Goal: Communication & Community: Answer question/provide support

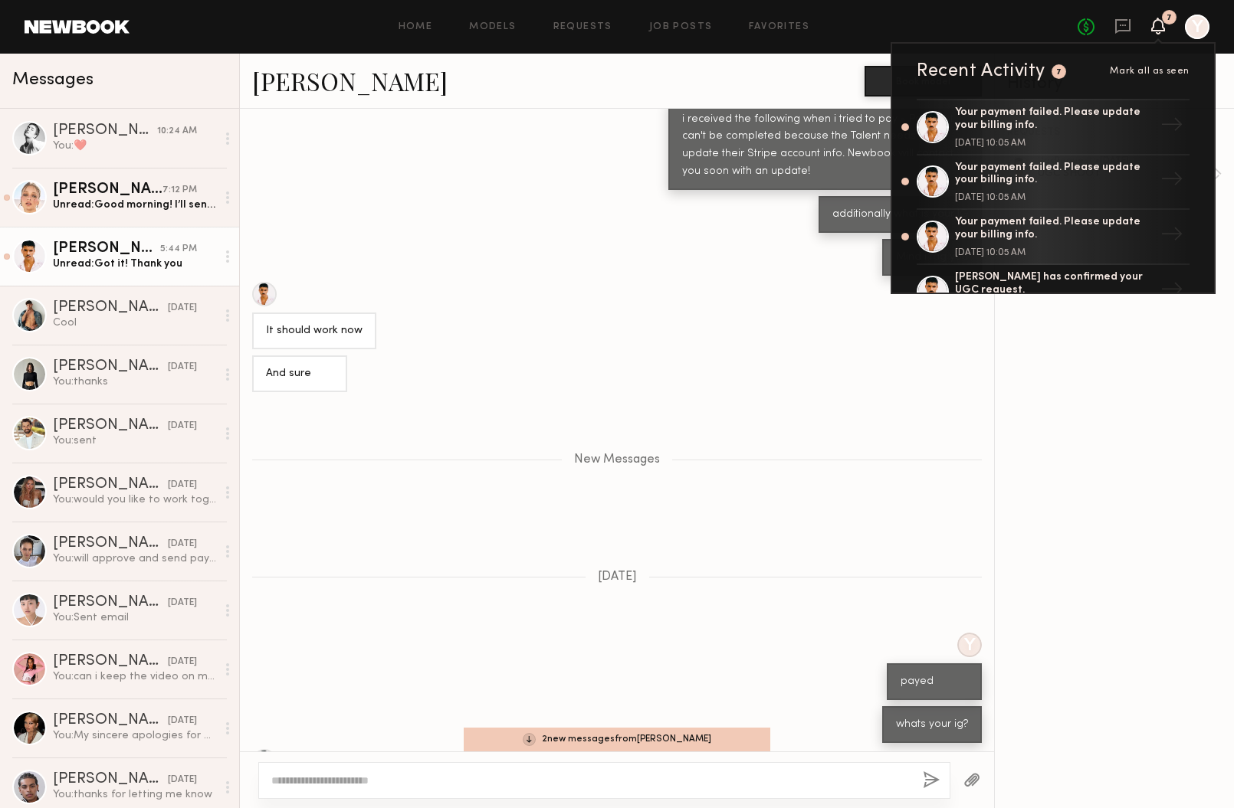
click at [519, 146] on div "i received the following when i tried to pay - Payment can't be completed becau…" at bounding box center [617, 146] width 754 height 90
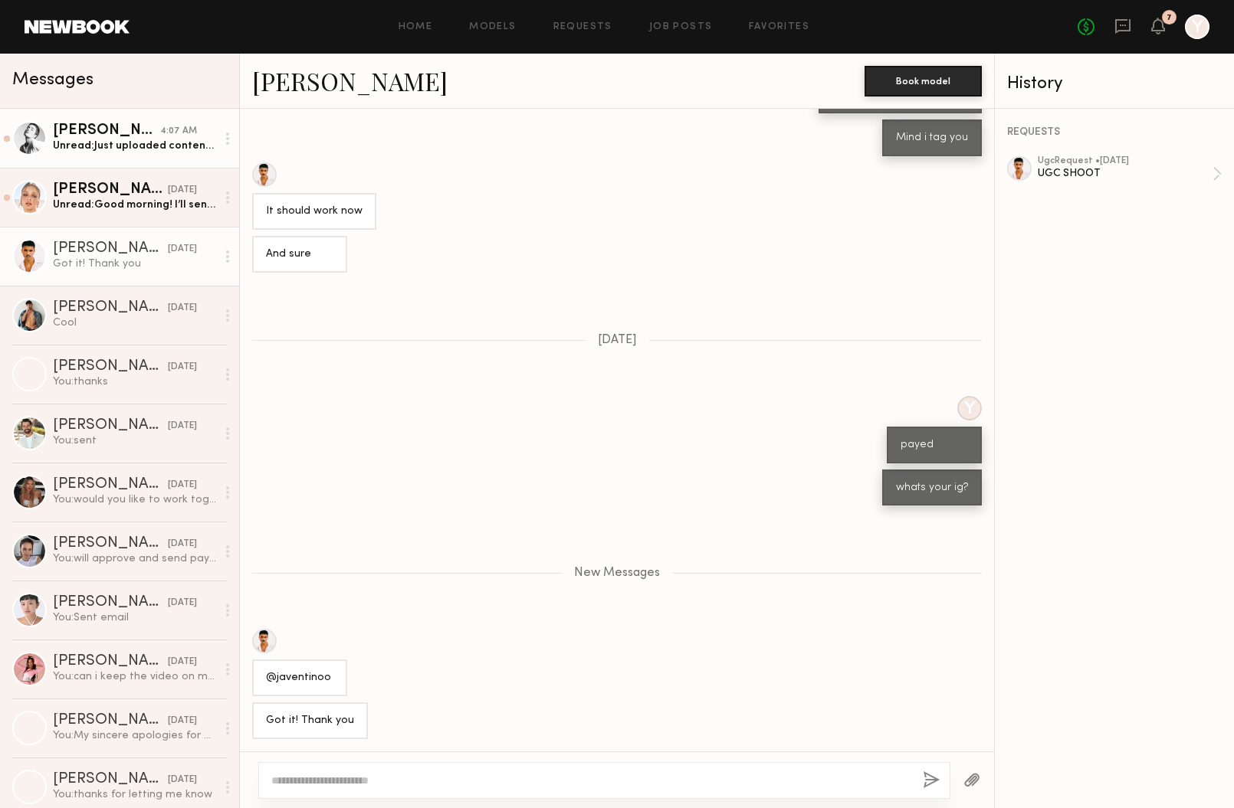
scroll to position [323, 0]
click at [131, 136] on div "Jessica W." at bounding box center [106, 130] width 107 height 15
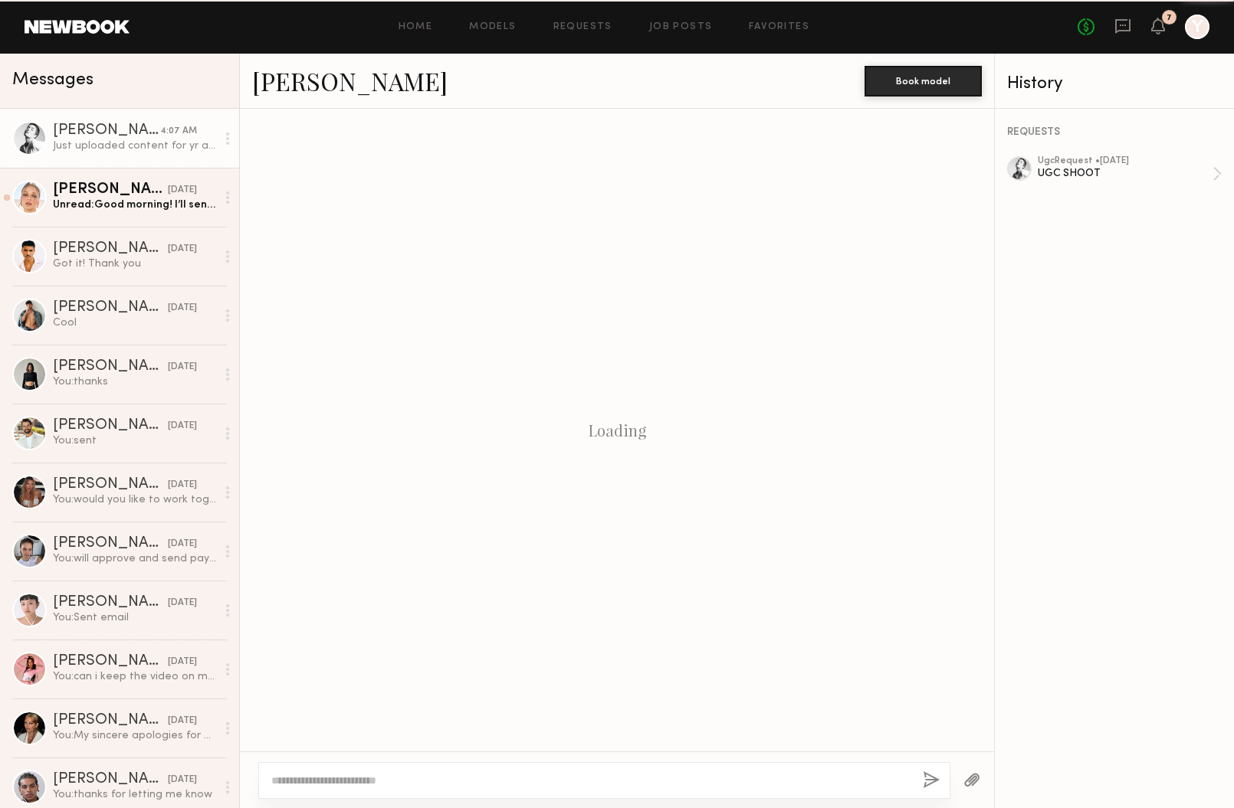
scroll to position [1136, 0]
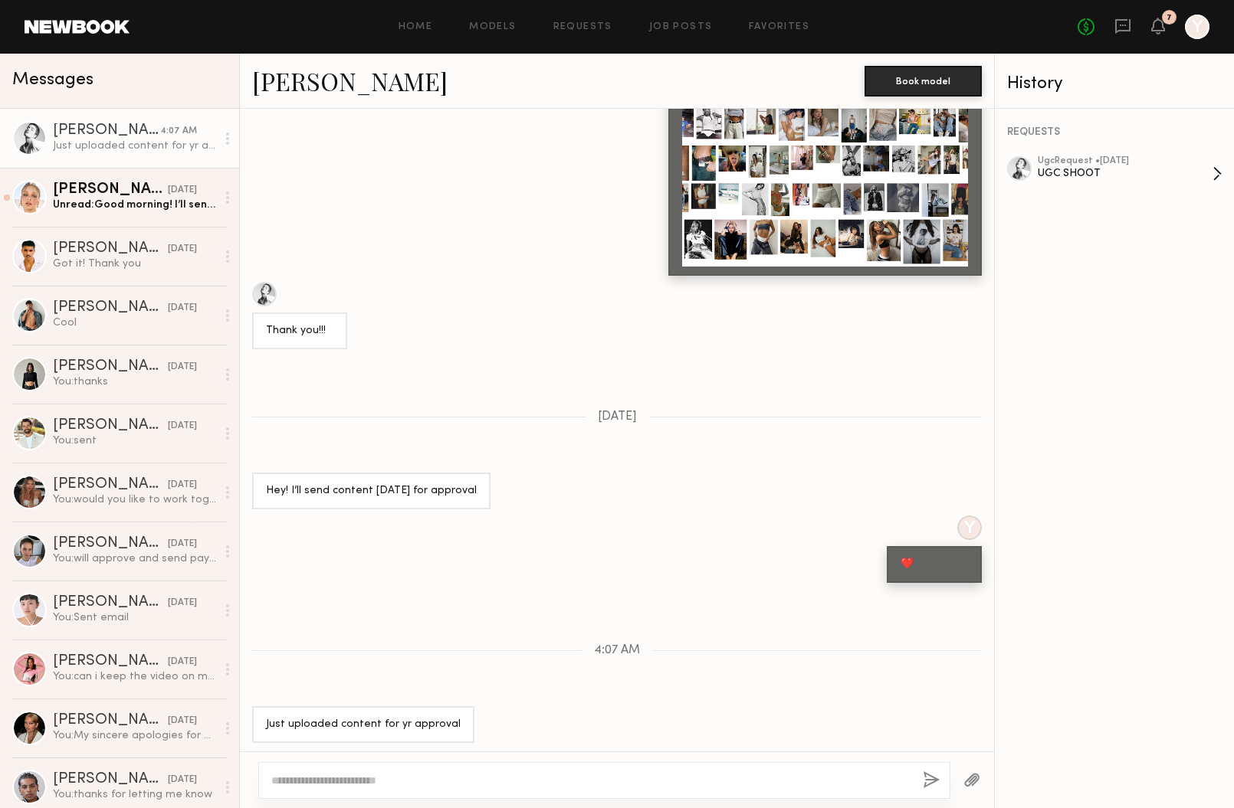
click at [1070, 169] on div "UGC SHOOT" at bounding box center [1124, 173] width 175 height 15
click at [1218, 170] on link "ugc Request • 08/25/2025 UGC SHOOT" at bounding box center [1129, 173] width 184 height 35
click at [1060, 169] on div "UGC SHOOT" at bounding box center [1124, 173] width 175 height 15
click at [1087, 169] on div "UGC SHOOT" at bounding box center [1124, 173] width 175 height 15
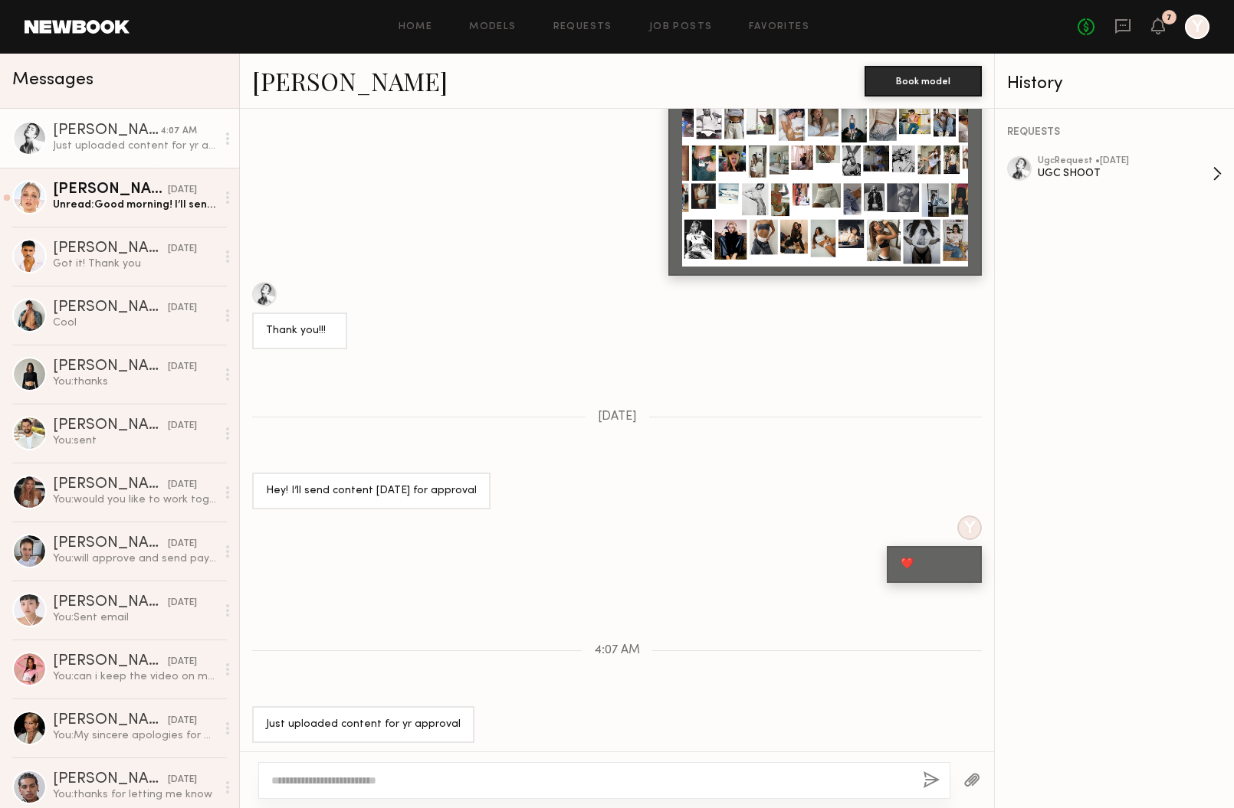
click at [1010, 170] on div at bounding box center [1019, 168] width 25 height 25
click at [1094, 171] on div "UGC SHOOT" at bounding box center [1124, 173] width 175 height 15
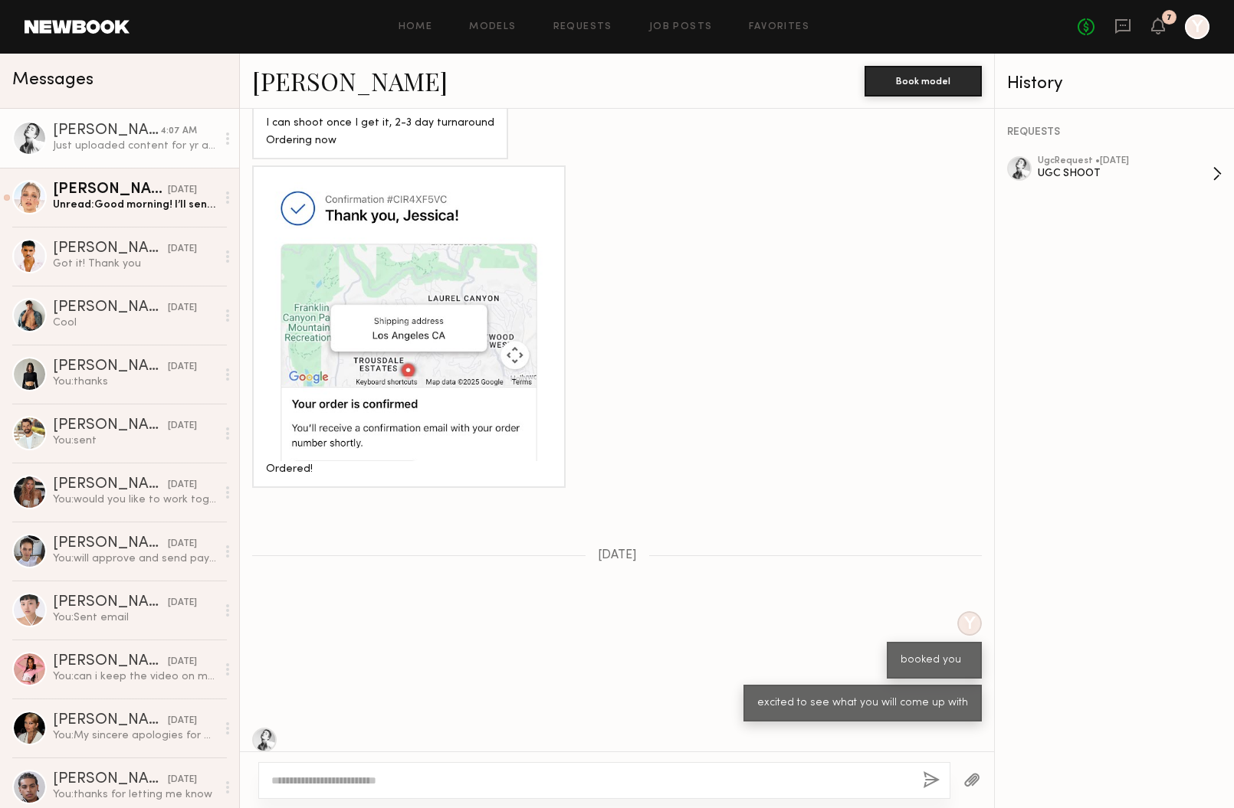
scroll to position [2226, 0]
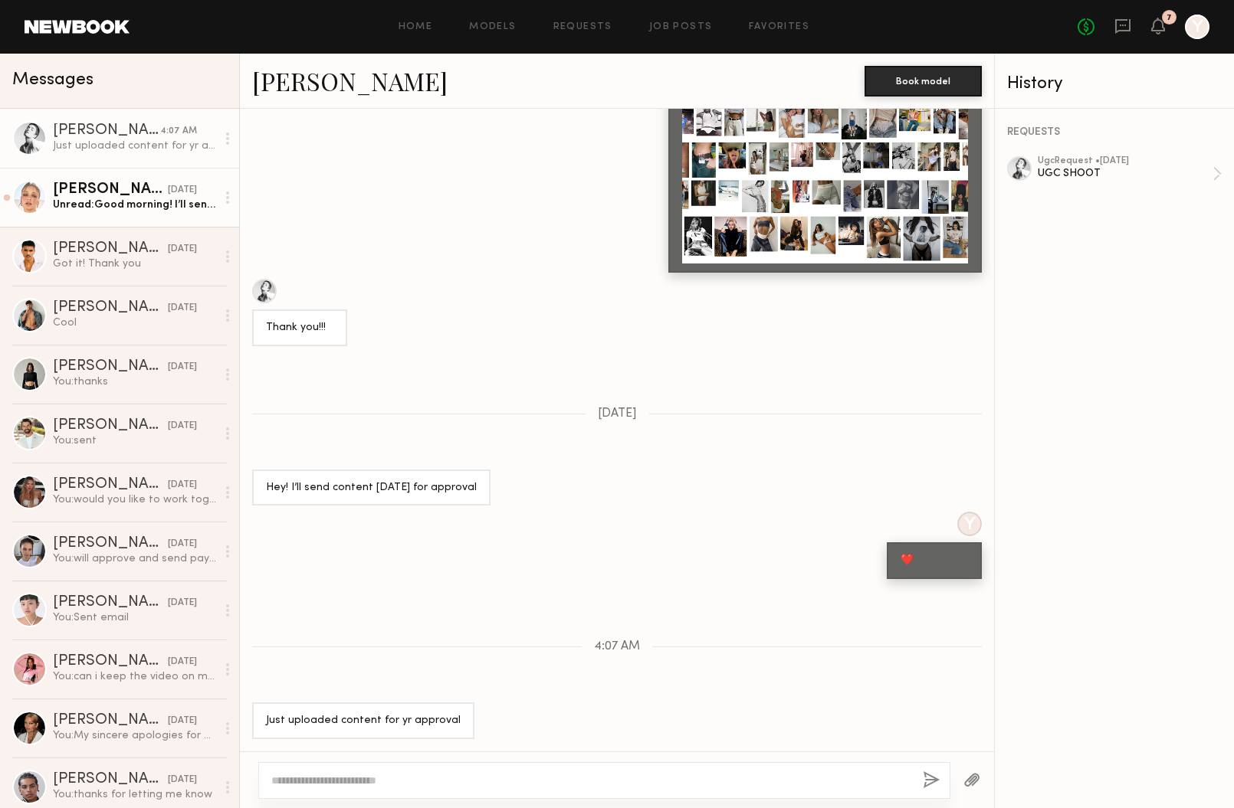
click at [67, 199] on div "Unread: Good morning! I’ll send you all the edited content by Wednesday. By the…" at bounding box center [134, 205] width 163 height 15
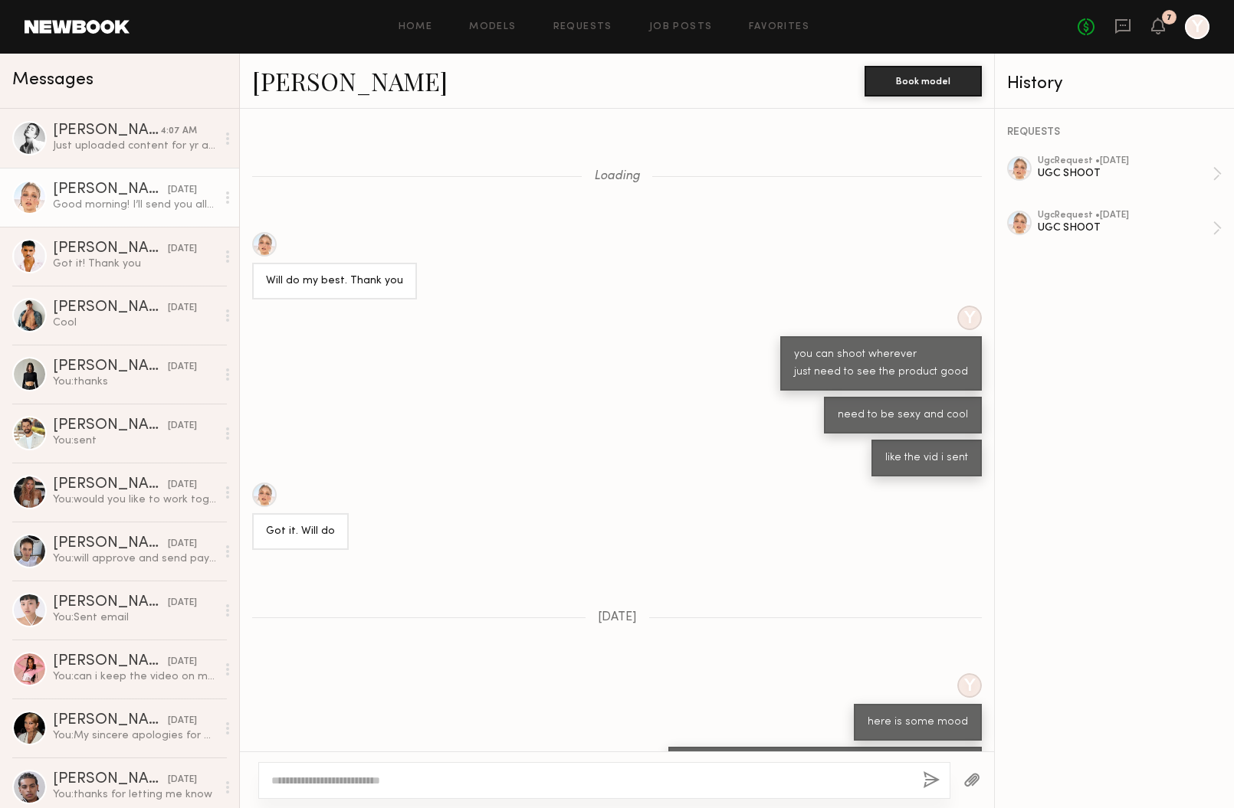
scroll to position [857, 0]
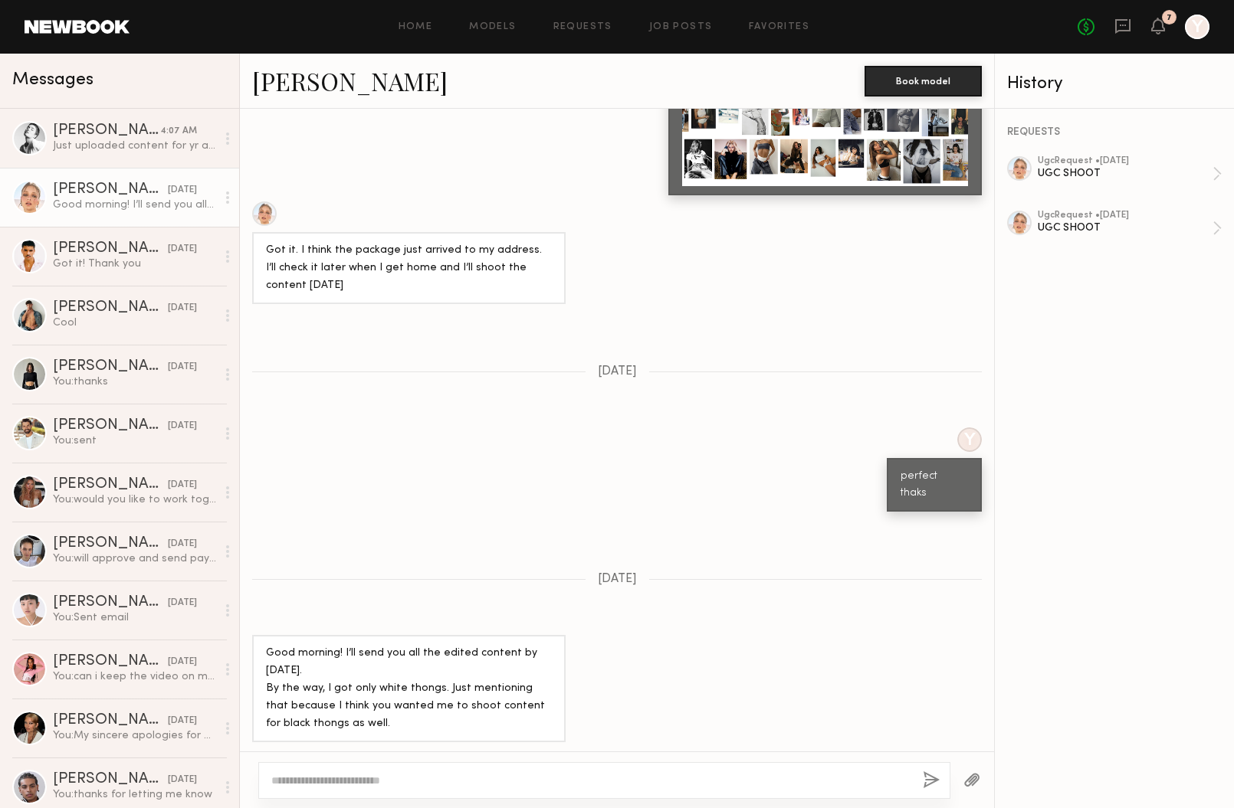
click at [614, 777] on textarea at bounding box center [590, 780] width 639 height 15
click at [521, 773] on div at bounding box center [590, 780] width 639 height 15
click at [520, 788] on div at bounding box center [604, 780] width 692 height 37
click at [507, 781] on textarea at bounding box center [590, 780] width 639 height 15
click at [512, 767] on textarea "**********" at bounding box center [590, 773] width 639 height 31
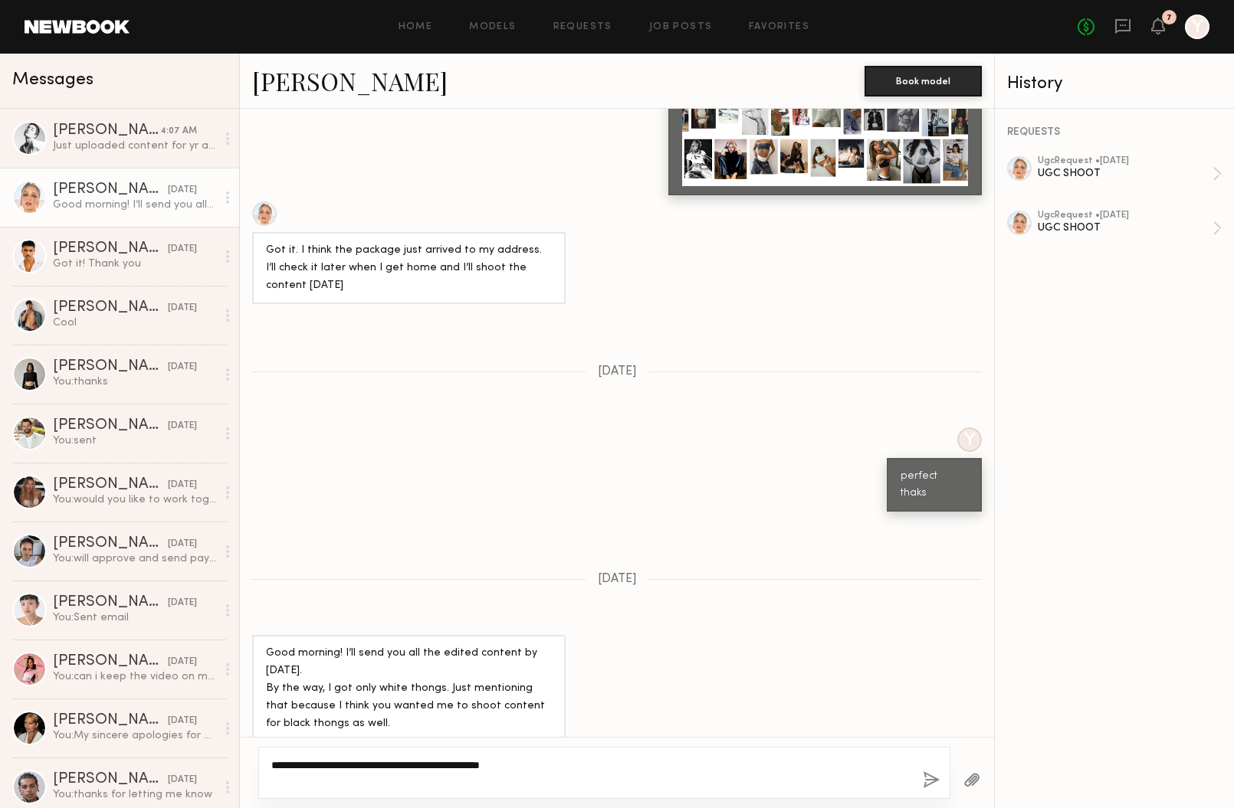
type textarea "**********"
click at [933, 778] on button "button" at bounding box center [930, 781] width 17 height 19
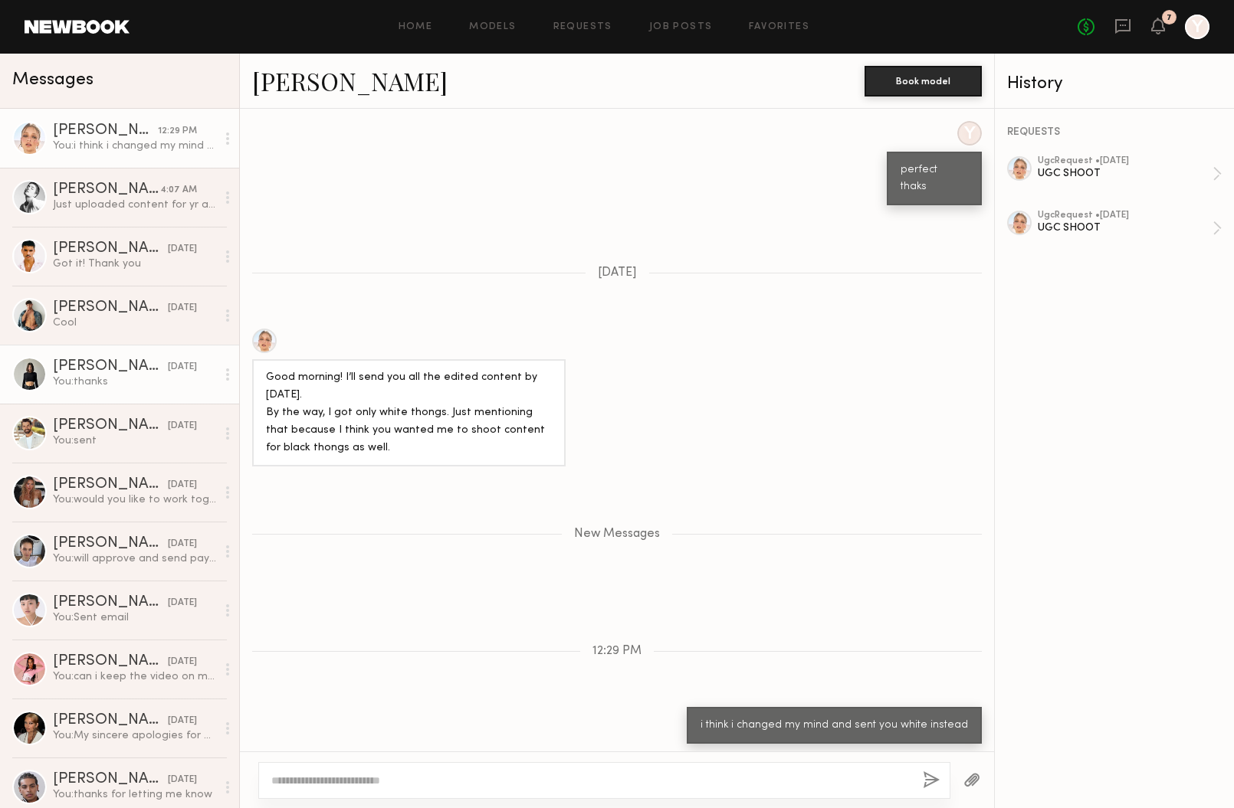
click at [104, 400] on link "Kate A. 09/05/2025 You: thanks" at bounding box center [119, 374] width 239 height 59
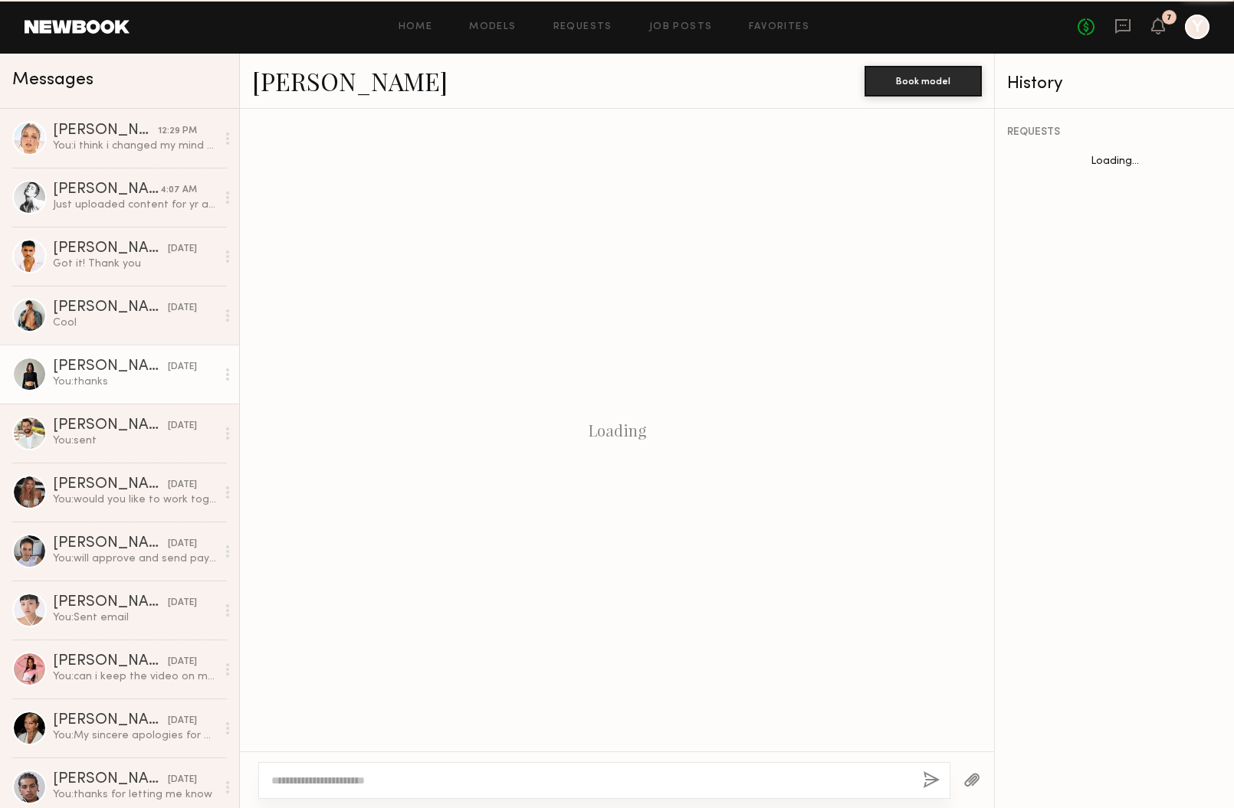
scroll to position [1176, 0]
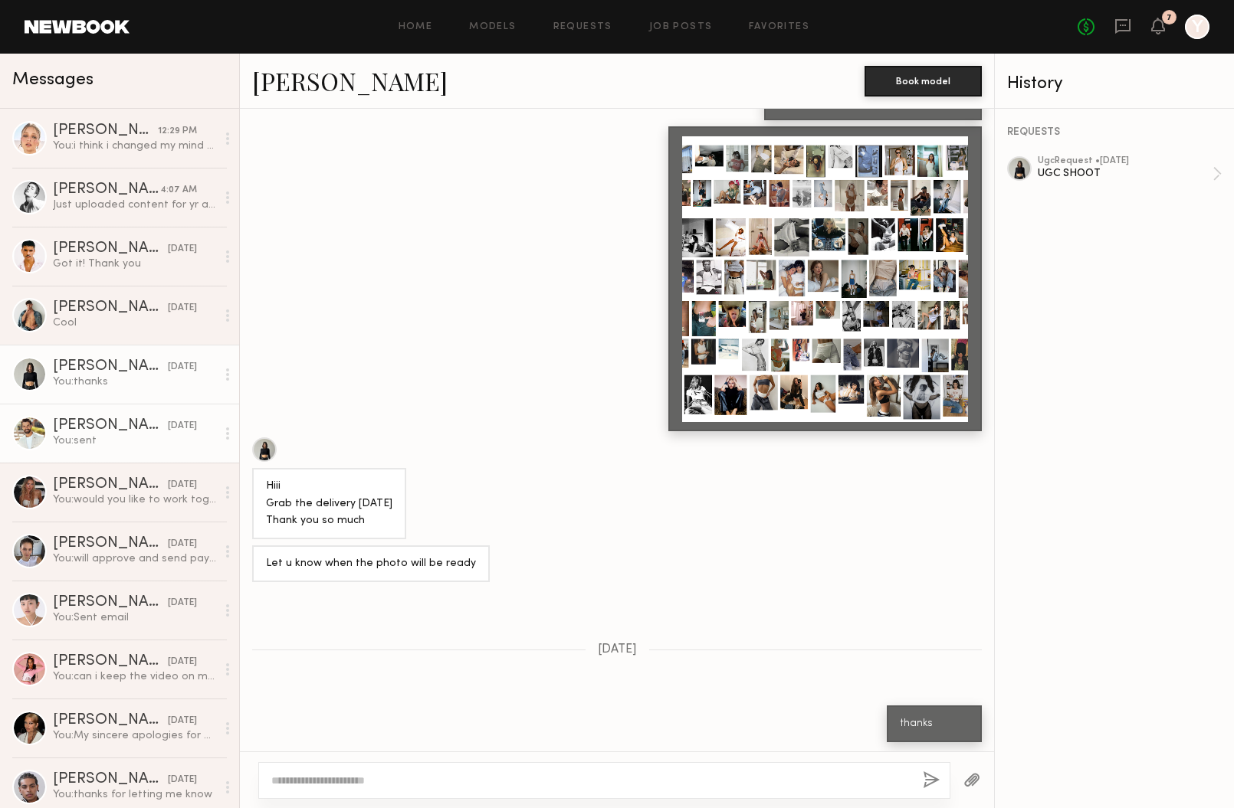
click at [143, 435] on div "You: sent" at bounding box center [134, 441] width 163 height 15
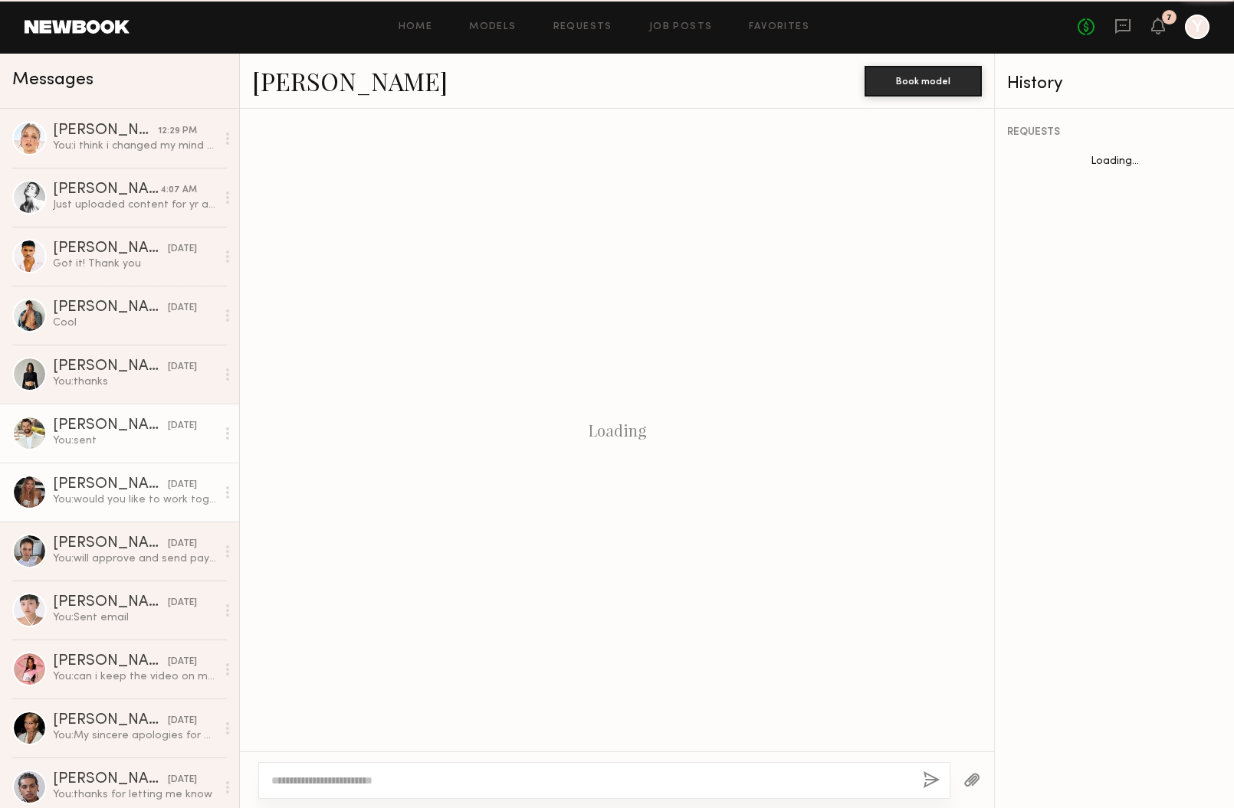
scroll to position [811, 0]
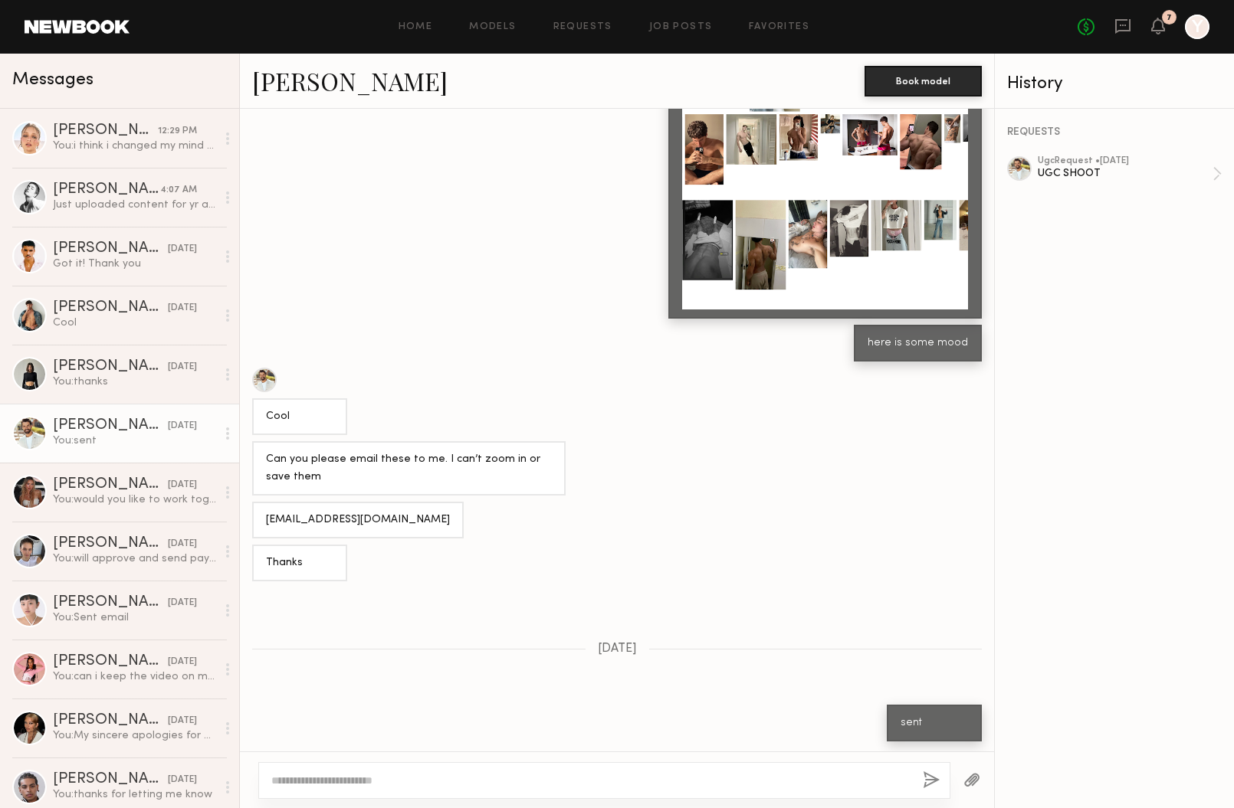
click at [1158, 15] on div "No fees up to $5,000 7 Y" at bounding box center [1143, 27] width 132 height 25
click at [1162, 28] on icon at bounding box center [1158, 25] width 12 height 11
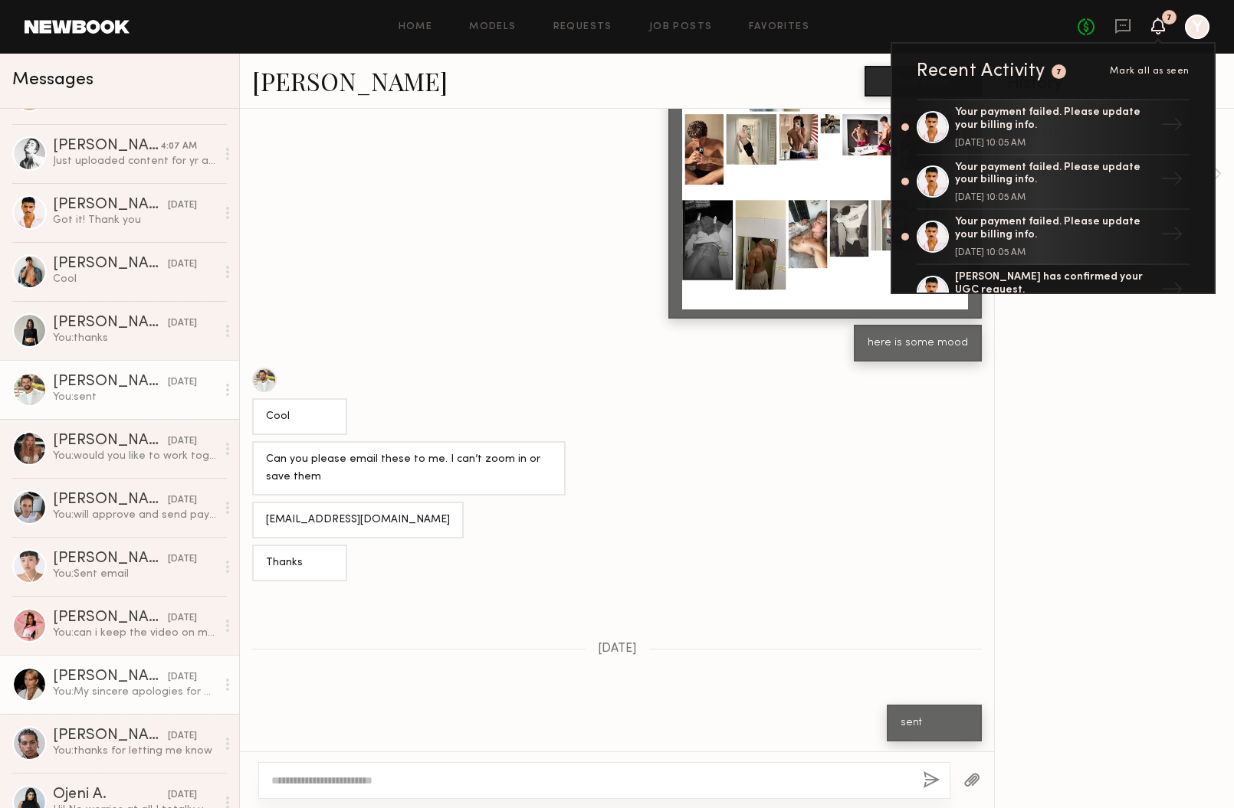
scroll to position [48, 0]
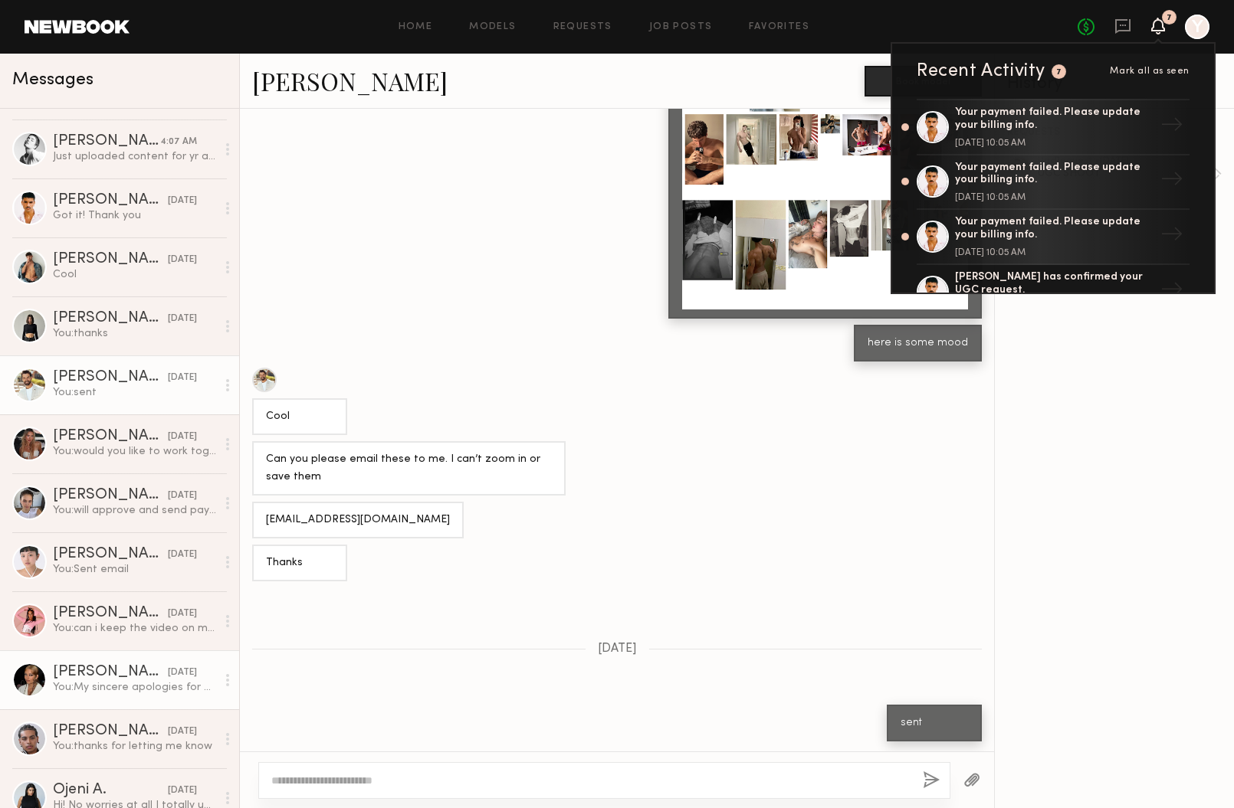
click at [137, 681] on div "You: My sincere apologies for my outrageously late response! Would you still li…" at bounding box center [134, 687] width 163 height 15
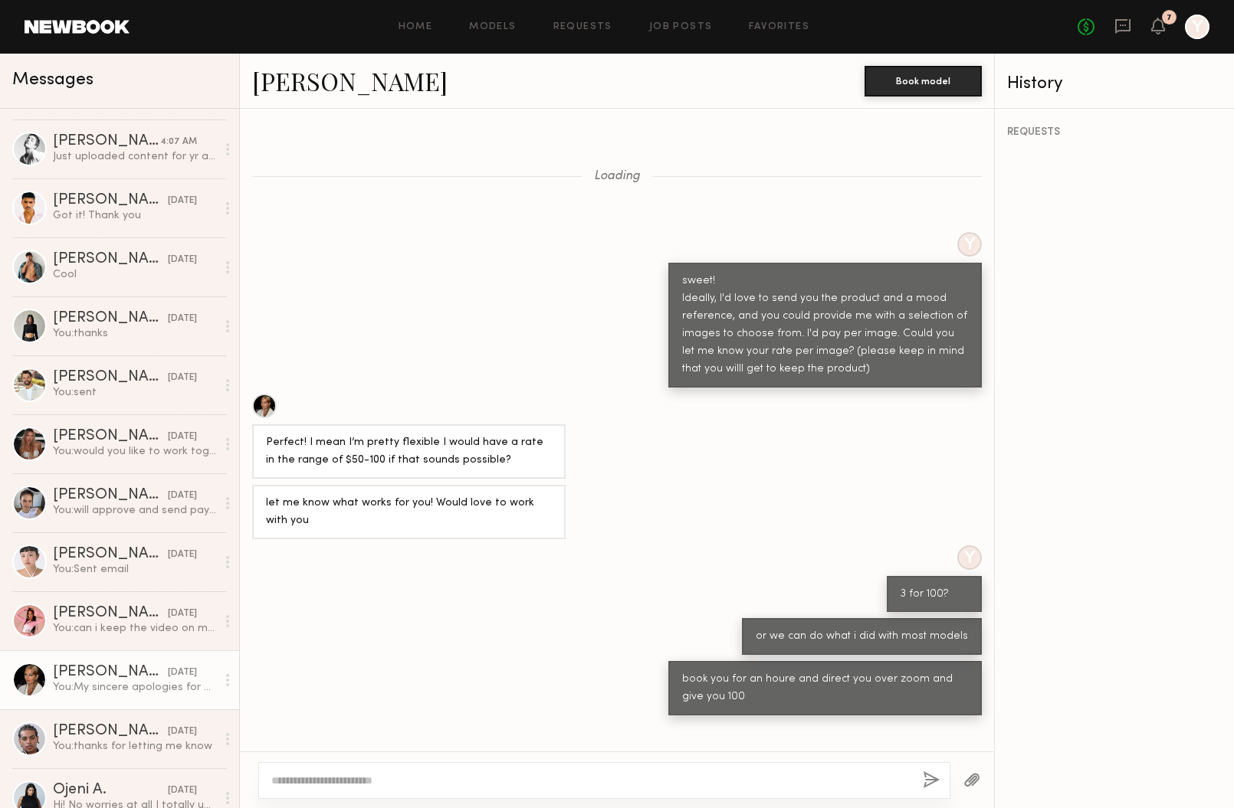
scroll to position [631, 0]
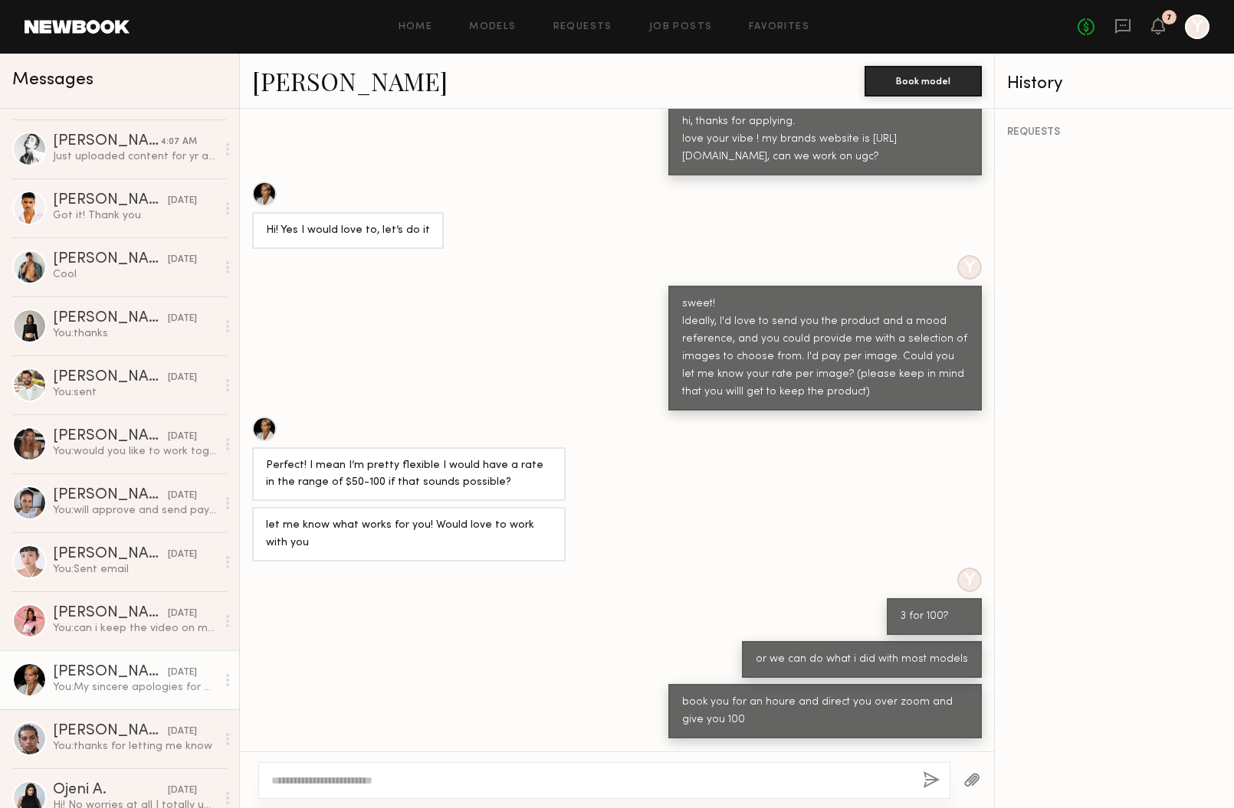
click at [319, 84] on link "Bianca A." at bounding box center [349, 80] width 195 height 33
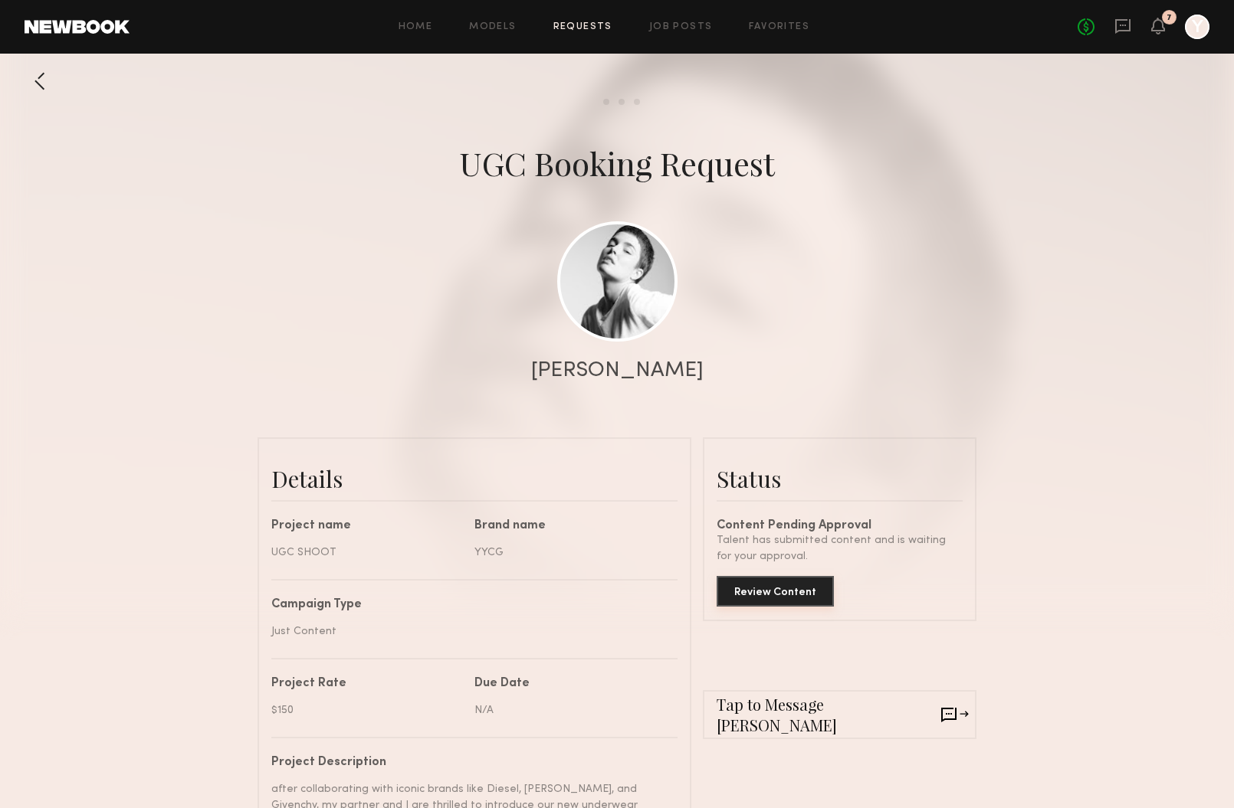
click at [768, 599] on button "Review Content" at bounding box center [774, 591] width 117 height 31
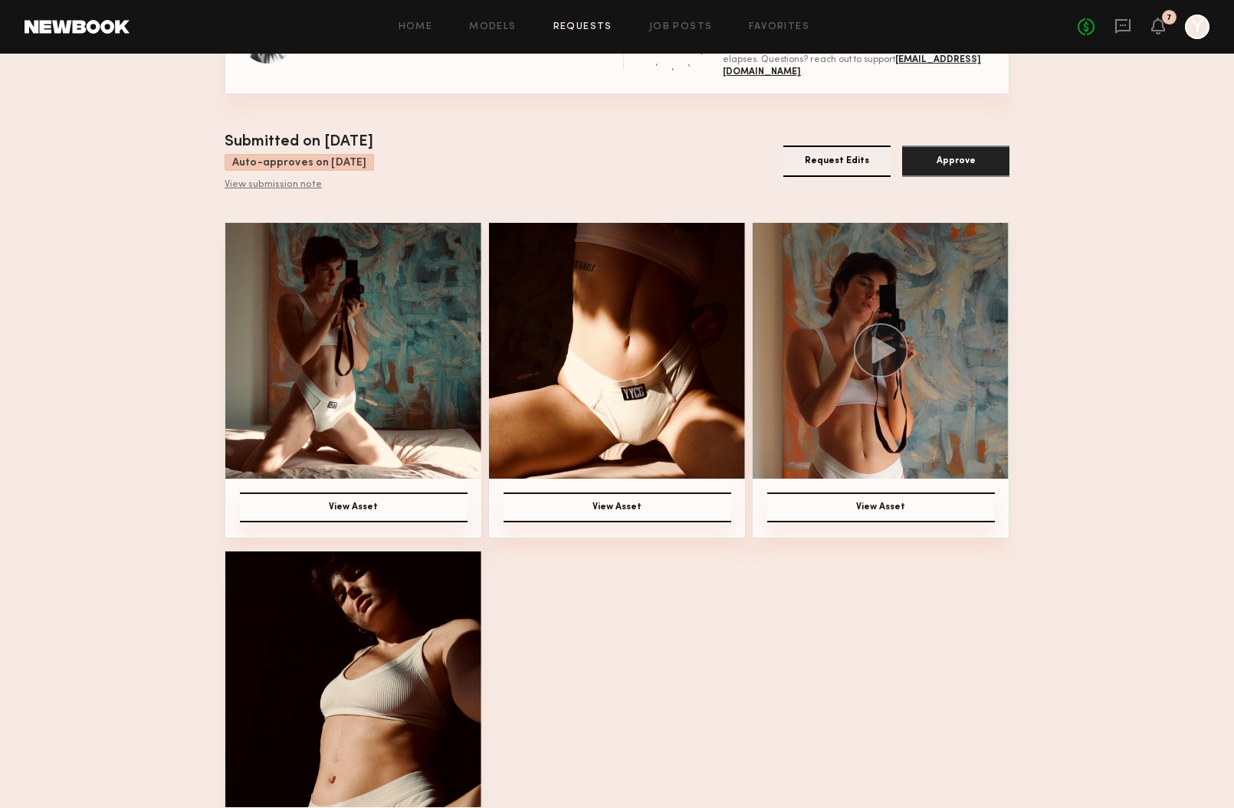
scroll to position [157, 0]
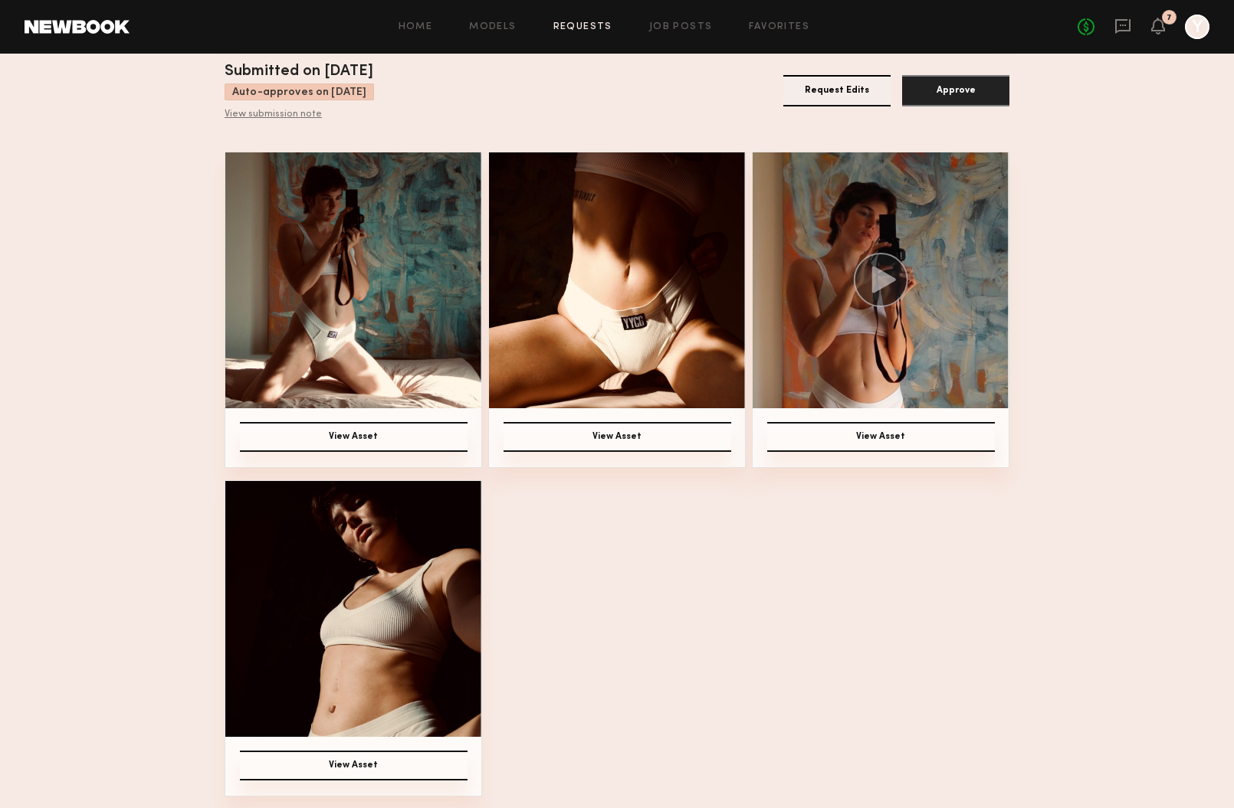
click at [401, 323] on img at bounding box center [353, 280] width 256 height 256
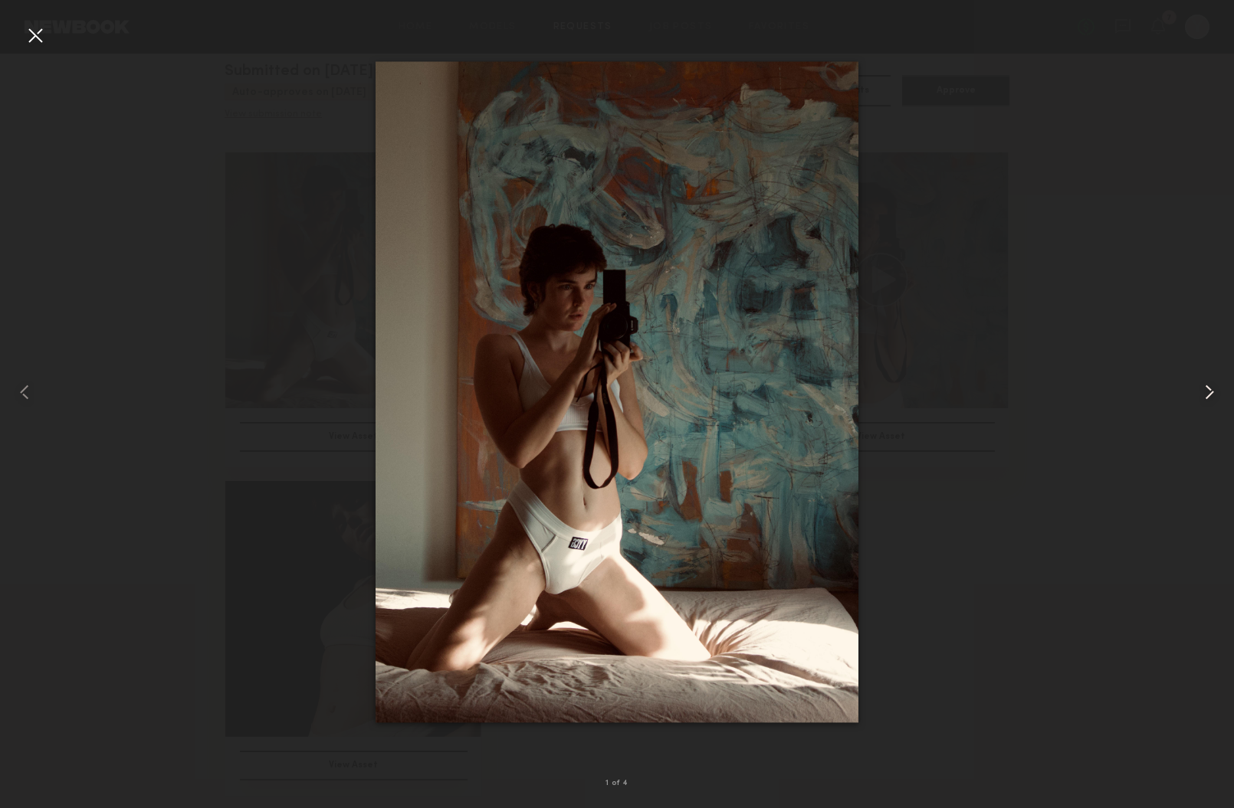
click at [1209, 390] on common-icon at bounding box center [1209, 392] width 25 height 25
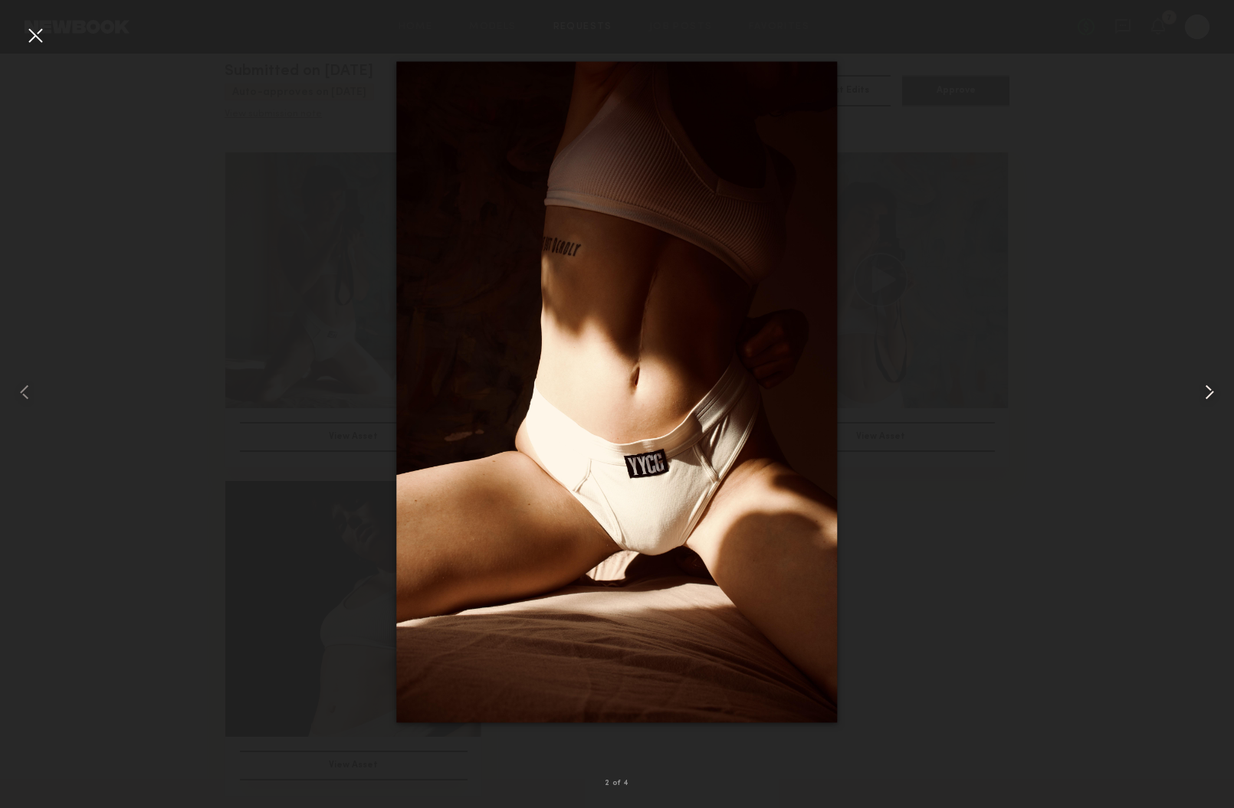
click at [1209, 390] on common-icon at bounding box center [1209, 392] width 25 height 25
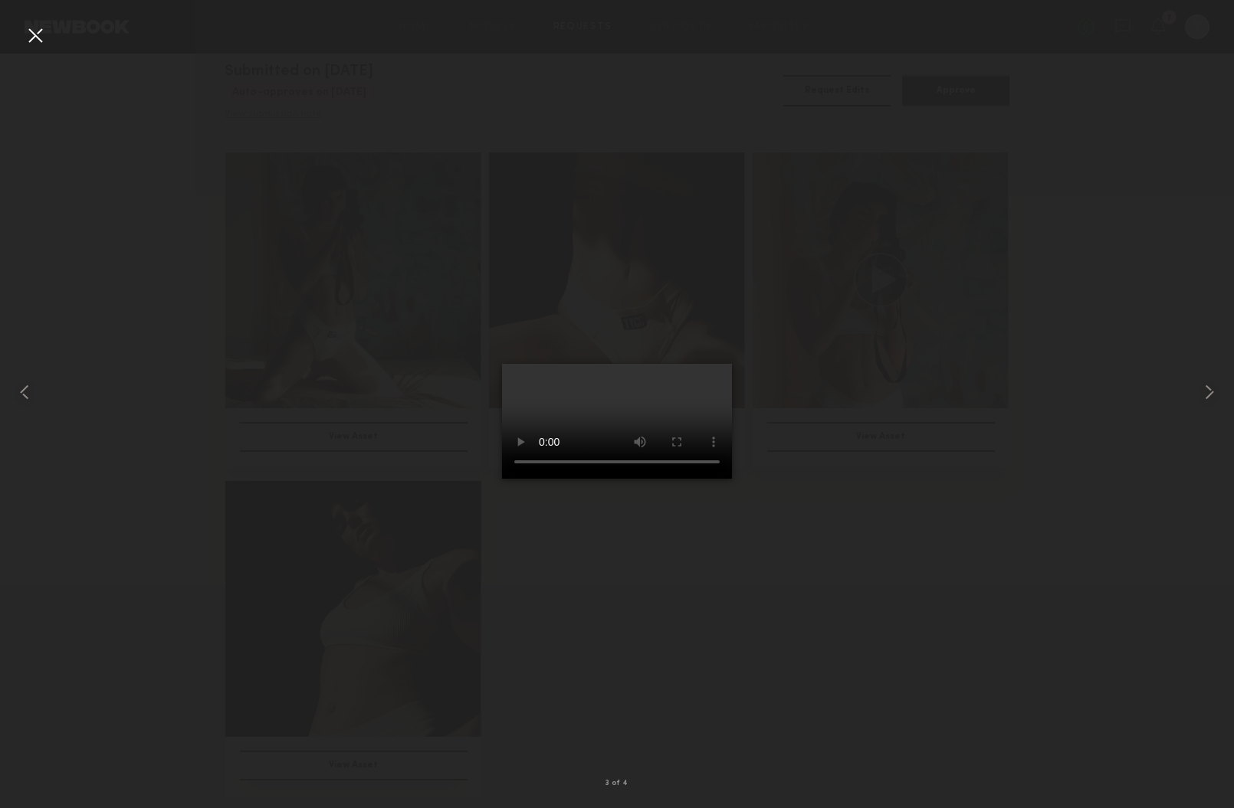
click at [975, 427] on div at bounding box center [617, 392] width 1234 height 735
click at [1209, 375] on div at bounding box center [1208, 392] width 49 height 735
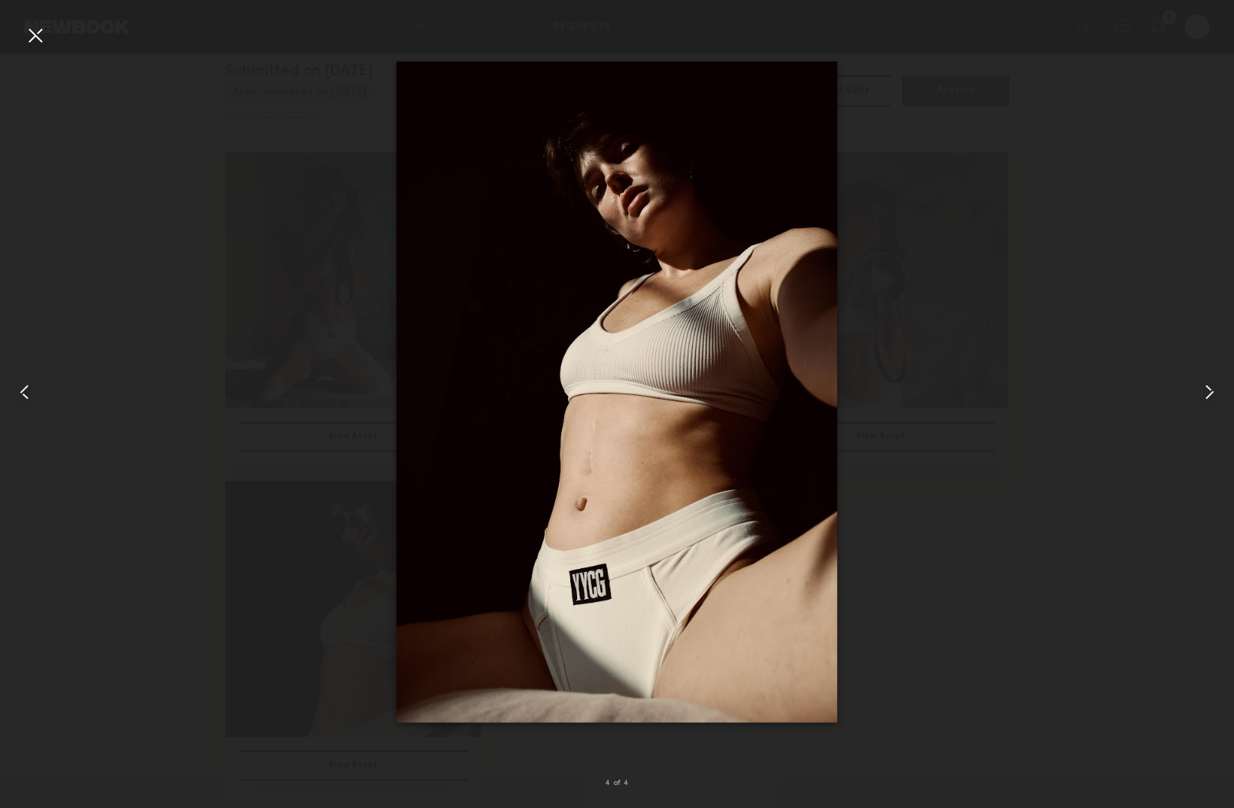
click at [1191, 386] on div at bounding box center [1208, 392] width 49 height 735
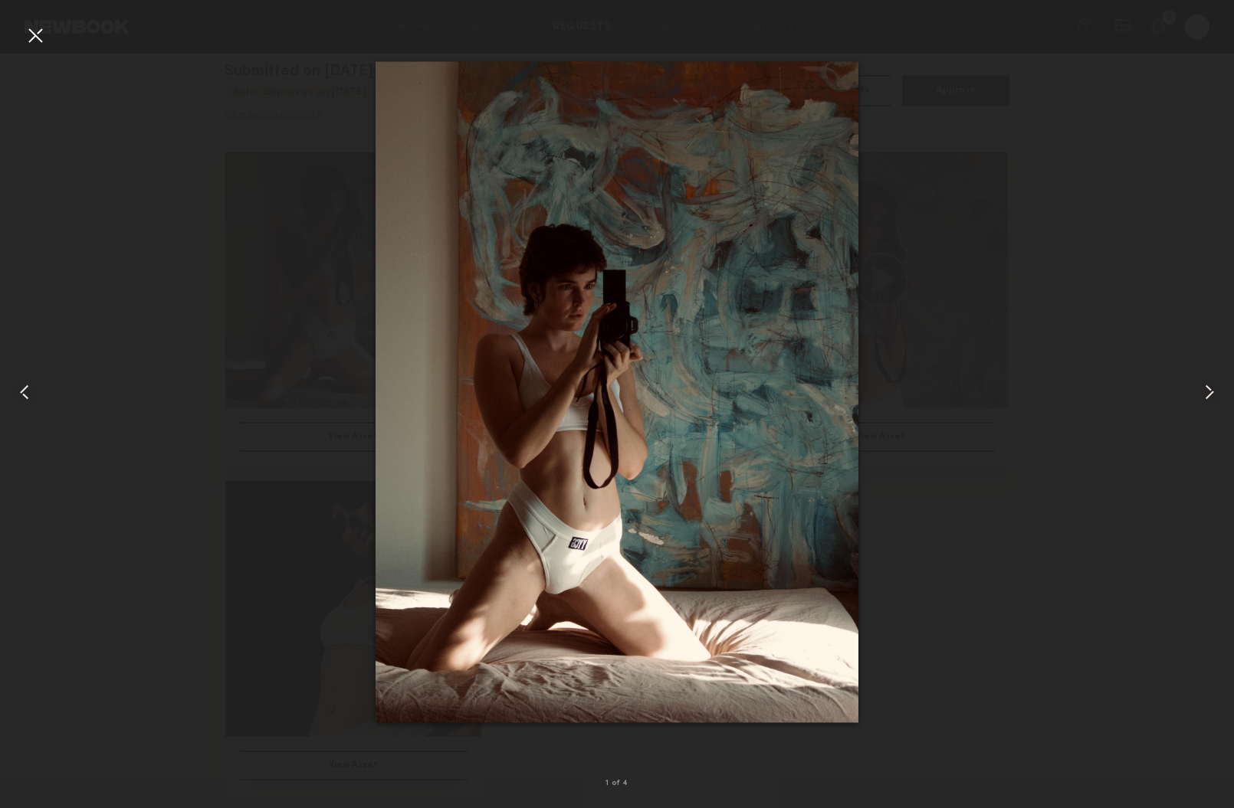
click at [1191, 384] on div at bounding box center [1208, 392] width 49 height 735
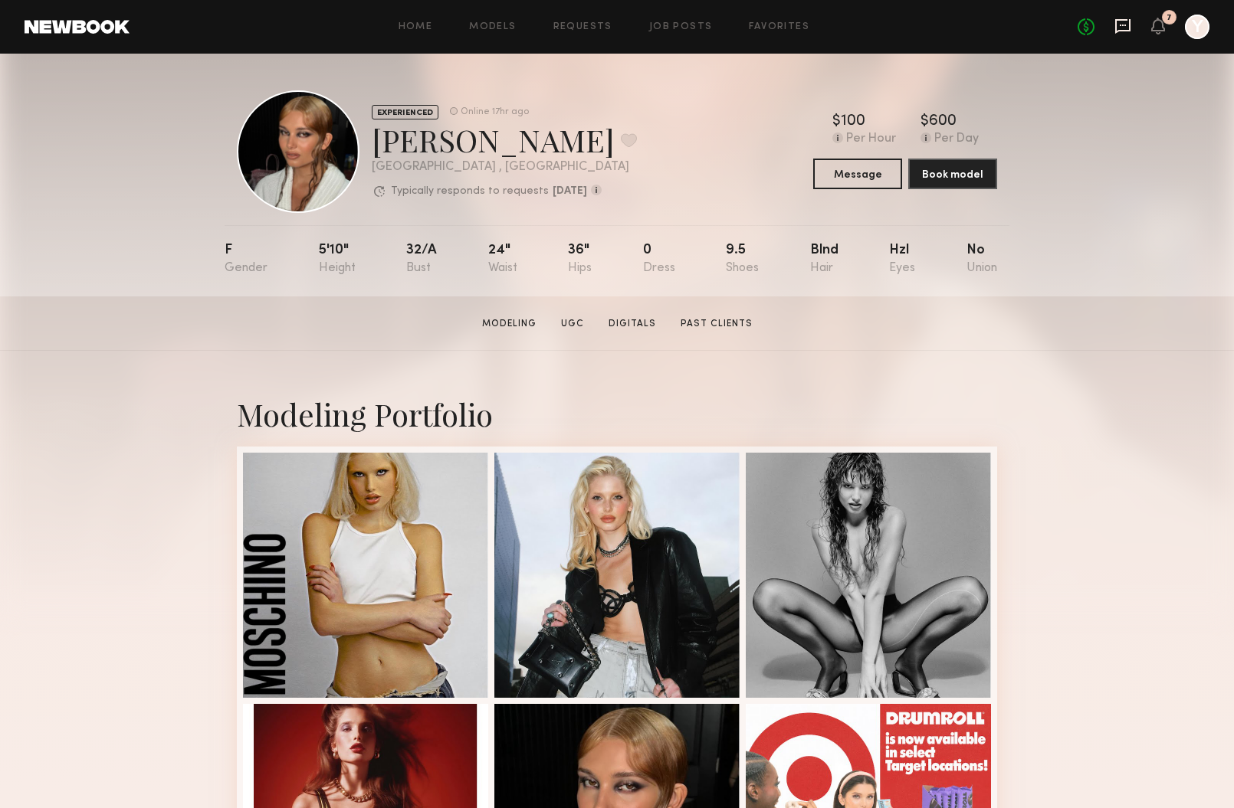
click at [1122, 30] on icon at bounding box center [1122, 26] width 15 height 15
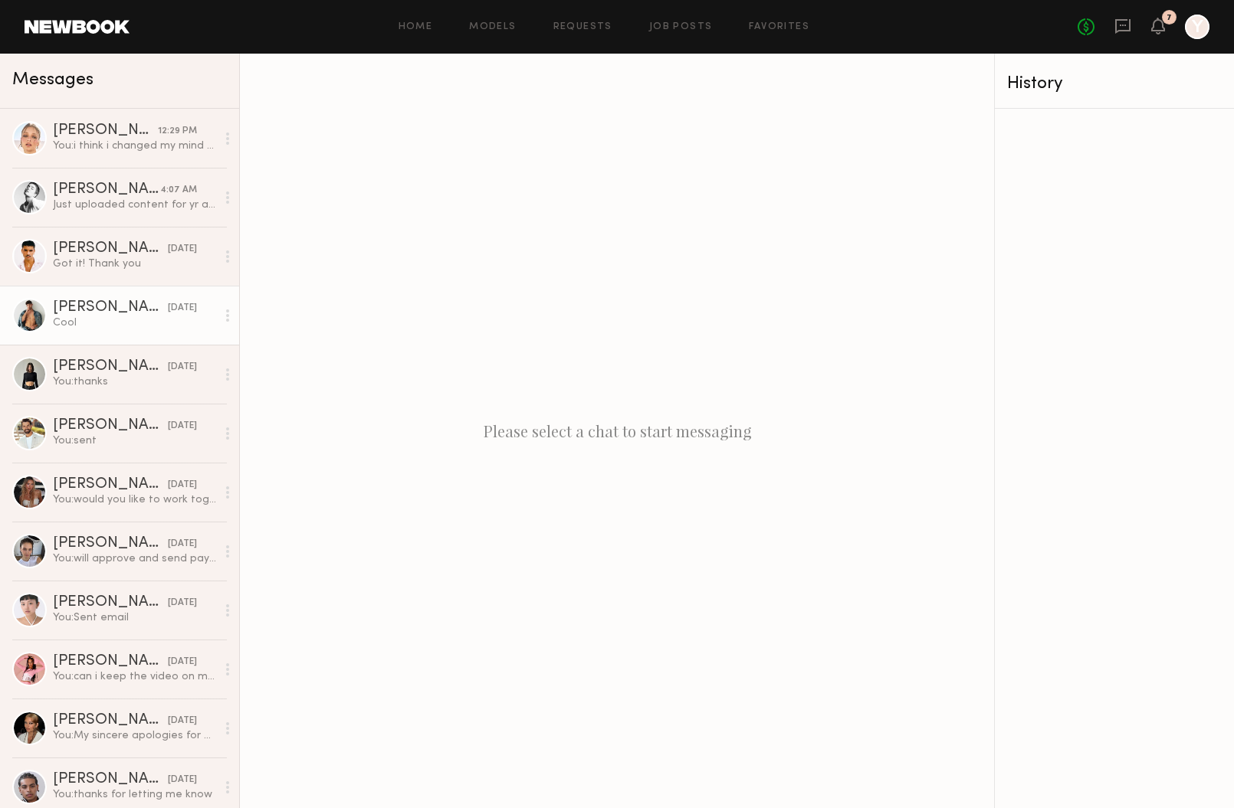
click at [117, 320] on div "Cool" at bounding box center [134, 323] width 163 height 15
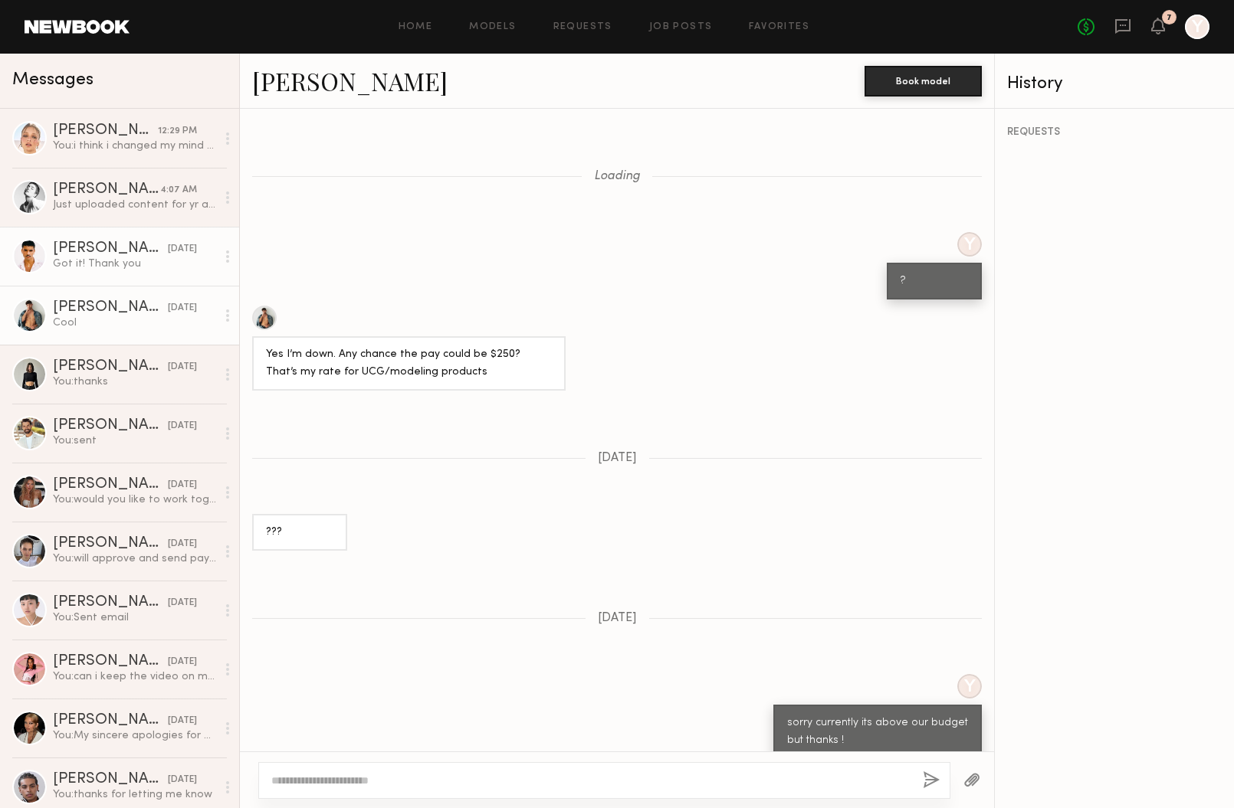
scroll to position [1106, 0]
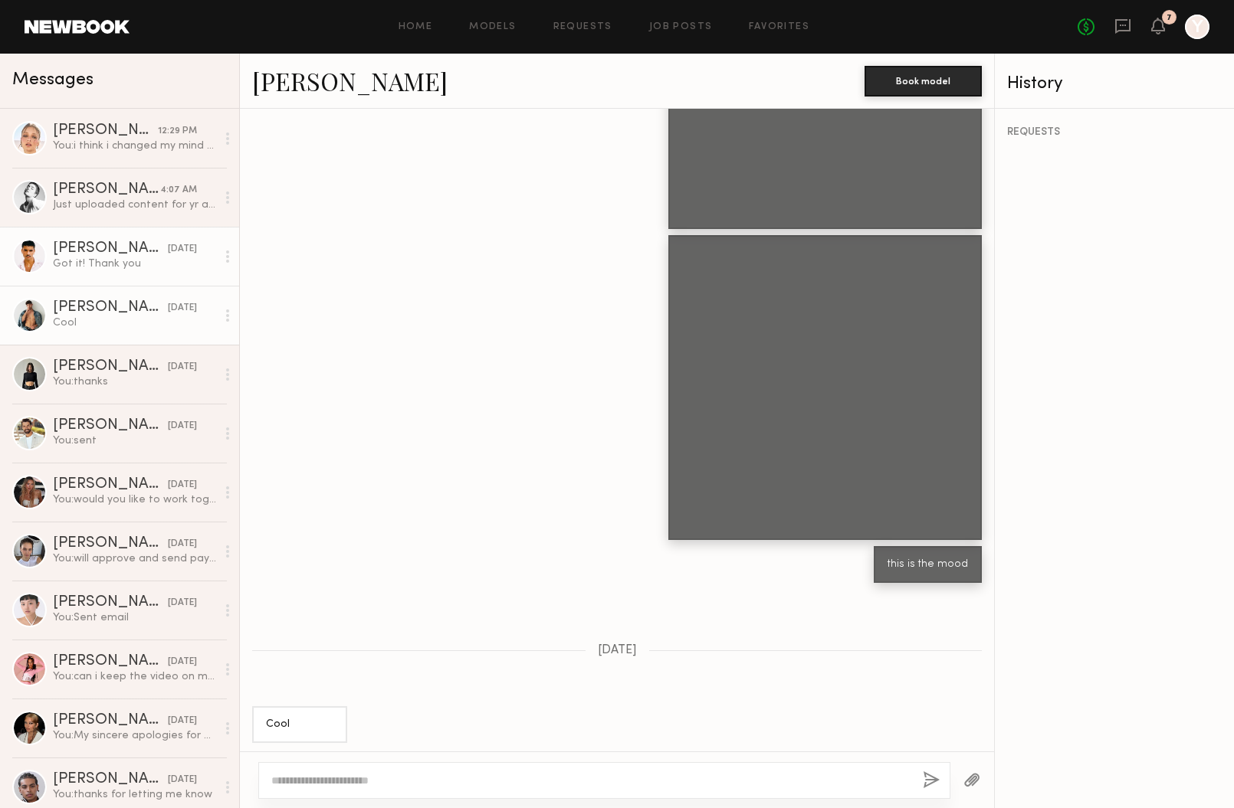
click at [141, 267] on div "Got it! Thank you" at bounding box center [134, 264] width 163 height 15
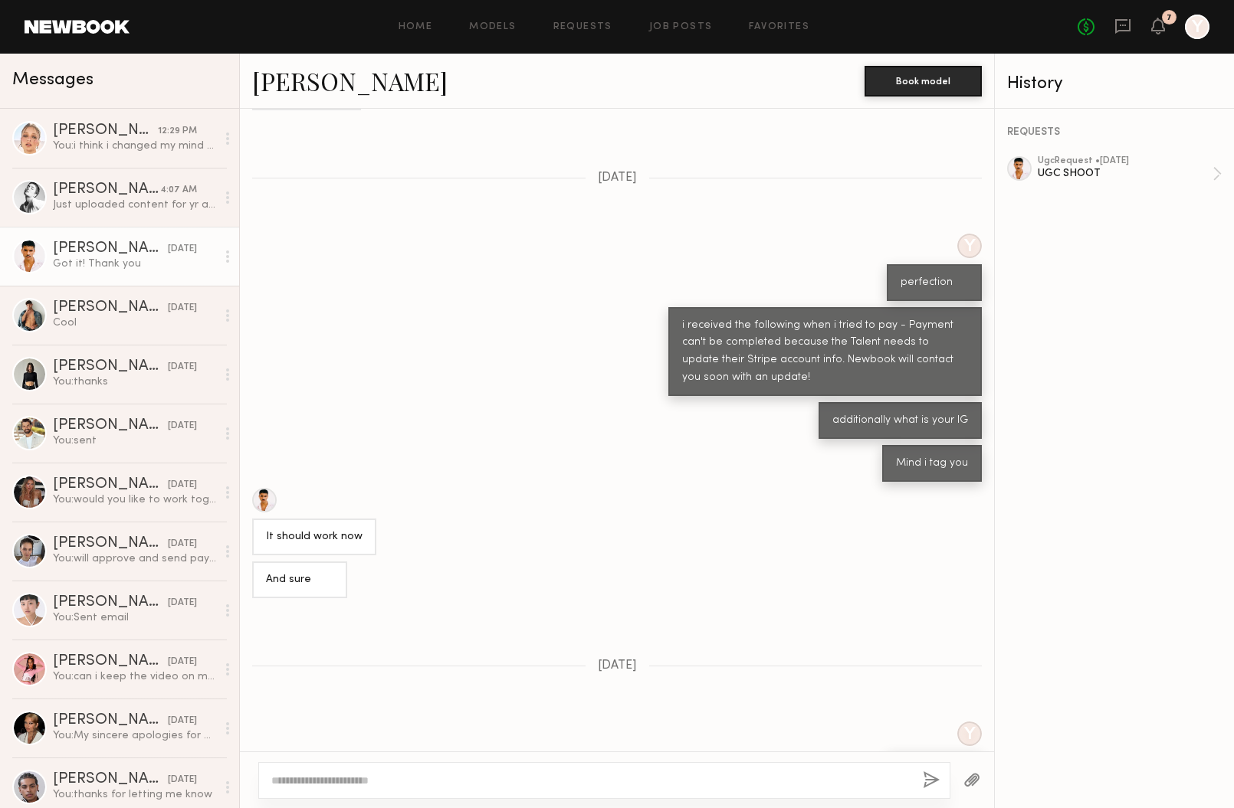
scroll to position [1575, 0]
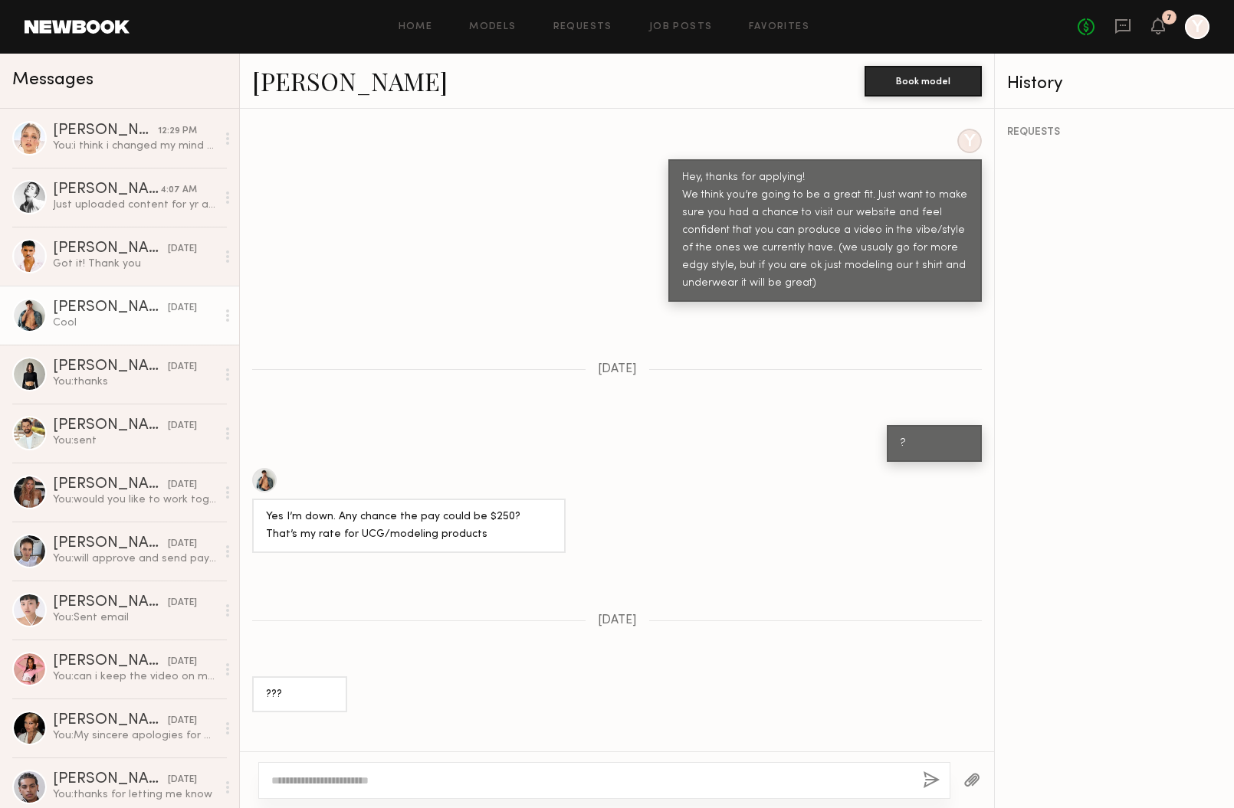
scroll to position [594, 0]
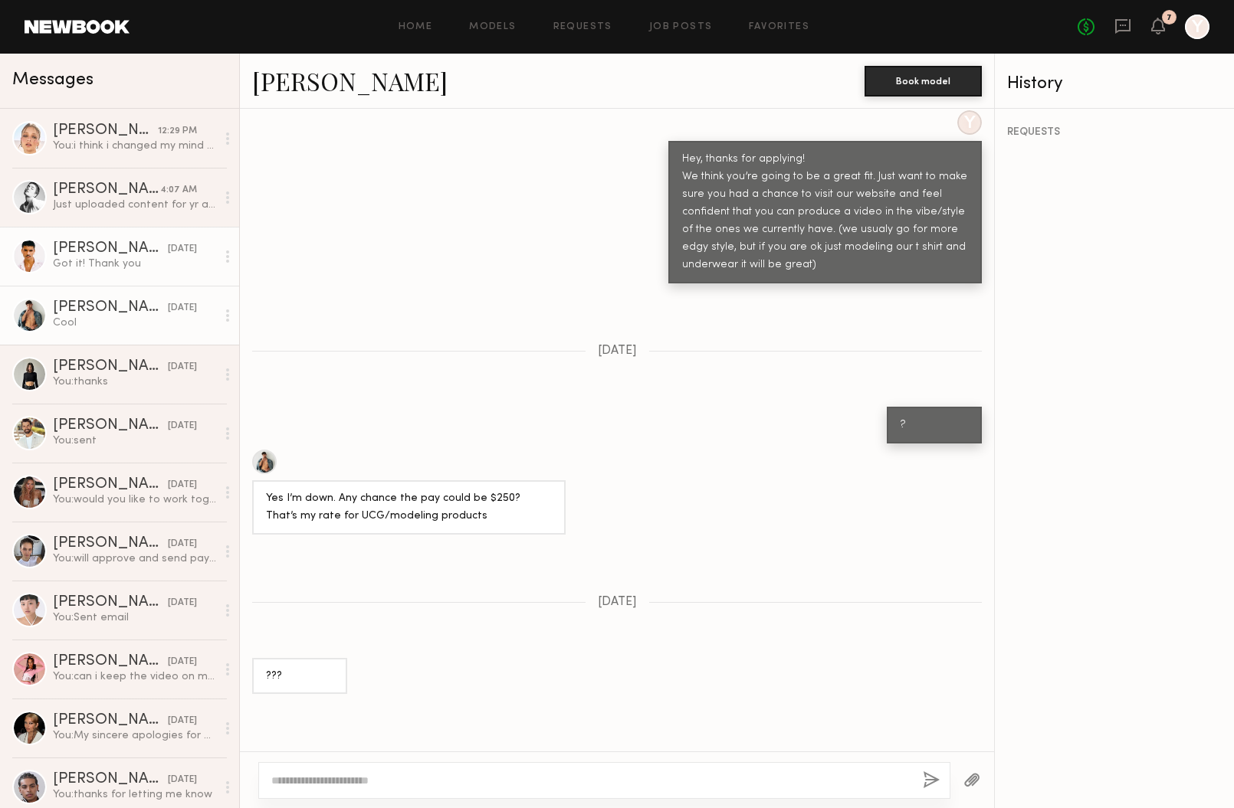
click at [98, 274] on link "Javén R. yesterday Got it! Thank you" at bounding box center [119, 256] width 239 height 59
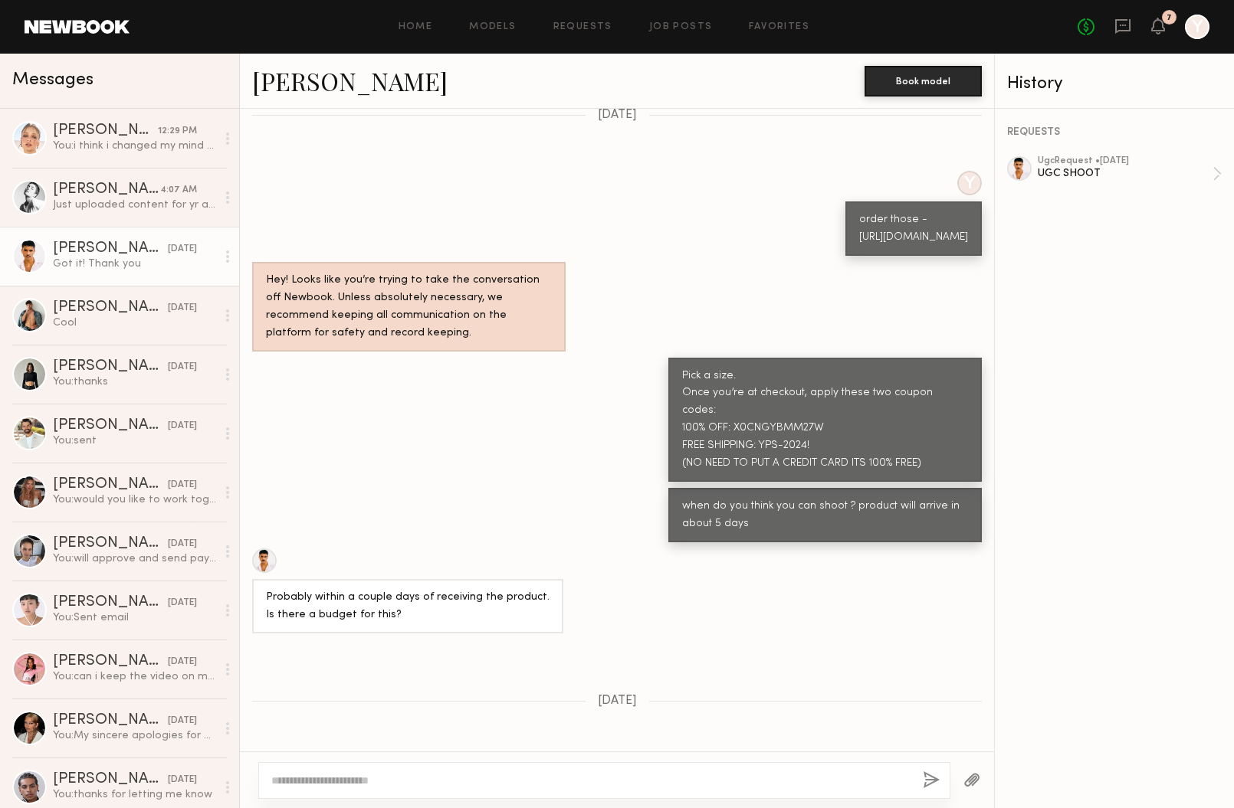
scroll to position [391, 0]
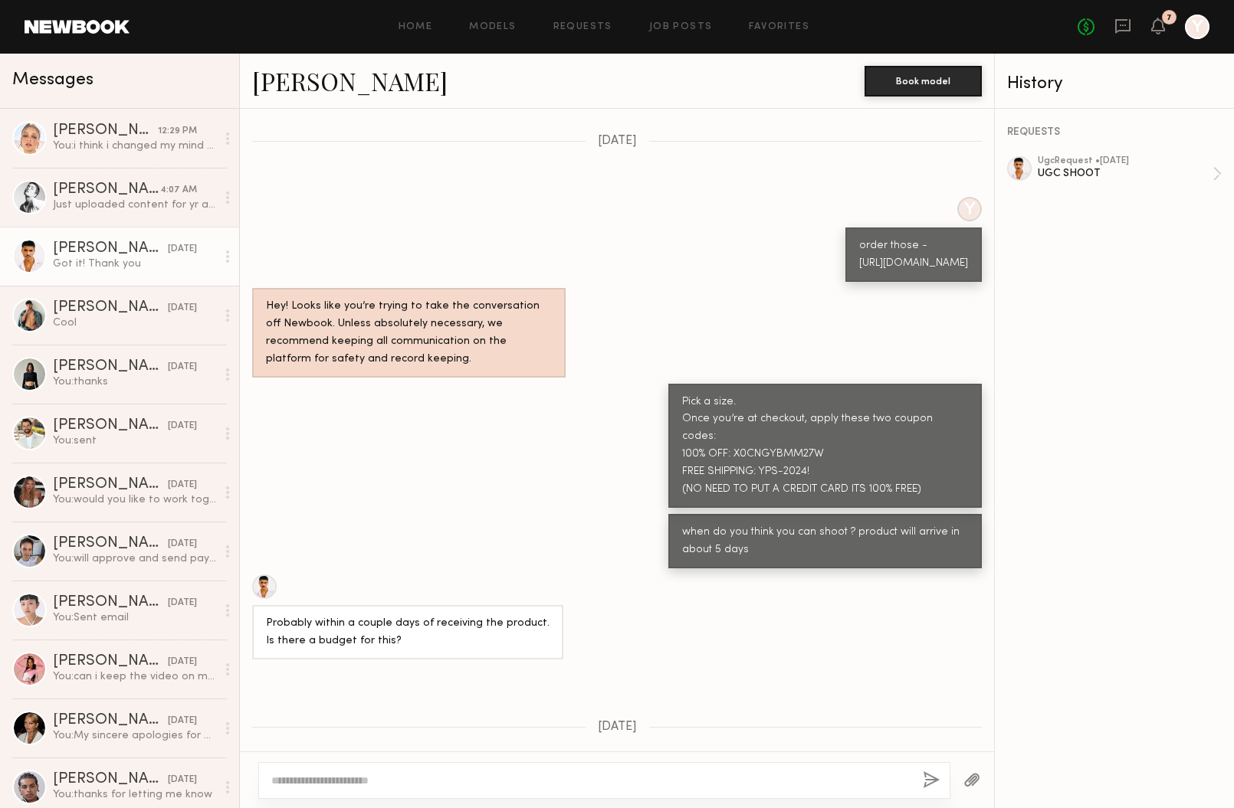
drag, startPoint x: 895, startPoint y: 286, endPoint x: 810, endPoint y: 286, distance: 85.0
click at [859, 273] on div "order those - https://yycg.co/products/ribbed-boxer-brief-white?more=open&varia…" at bounding box center [913, 255] width 109 height 35
